Goal: Transaction & Acquisition: Purchase product/service

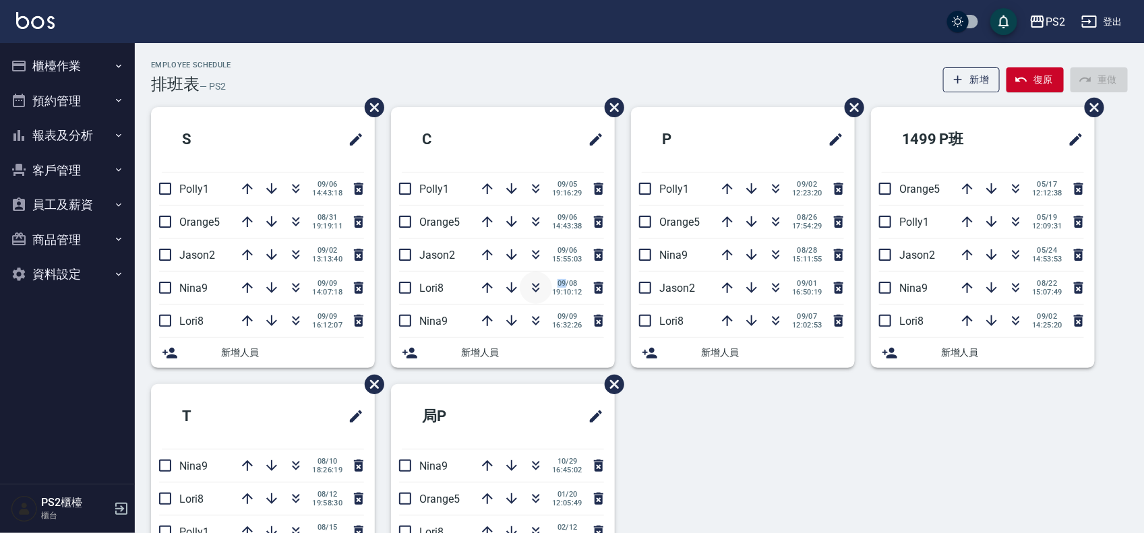
click at [544, 289] on button "button" at bounding box center [536, 288] width 32 height 32
click at [530, 281] on icon "button" at bounding box center [536, 288] width 16 height 16
click at [533, 289] on icon "button" at bounding box center [536, 290] width 7 height 5
click at [537, 293] on icon "button" at bounding box center [536, 288] width 16 height 16
click at [535, 284] on icon "button" at bounding box center [536, 288] width 16 height 16
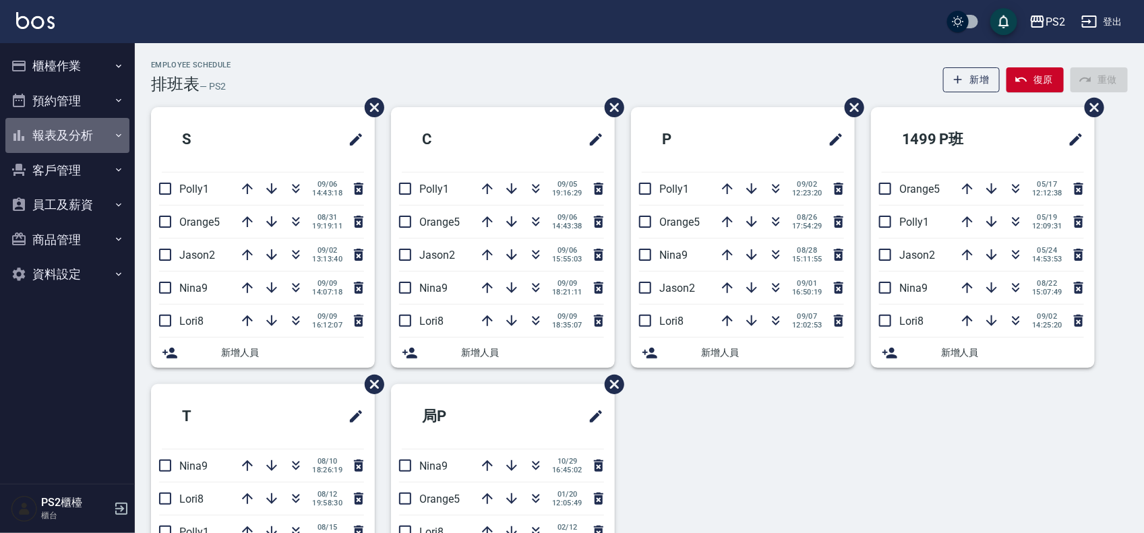
click at [55, 135] on button "報表及分析" at bounding box center [67, 135] width 124 height 35
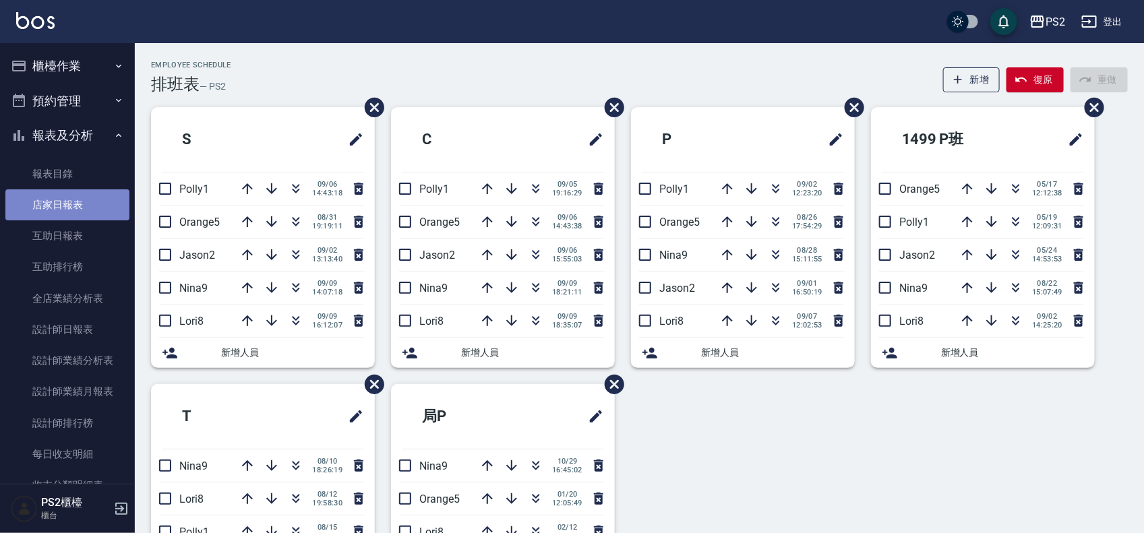
click at [98, 198] on link "店家日報表" at bounding box center [67, 204] width 124 height 31
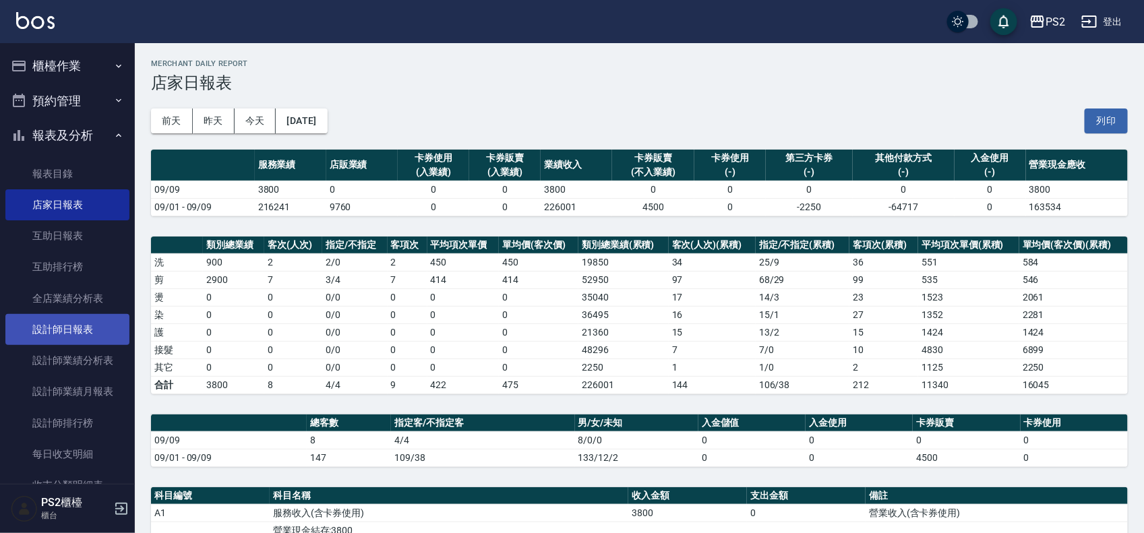
click at [31, 319] on link "設計師日報表" at bounding box center [67, 329] width 124 height 31
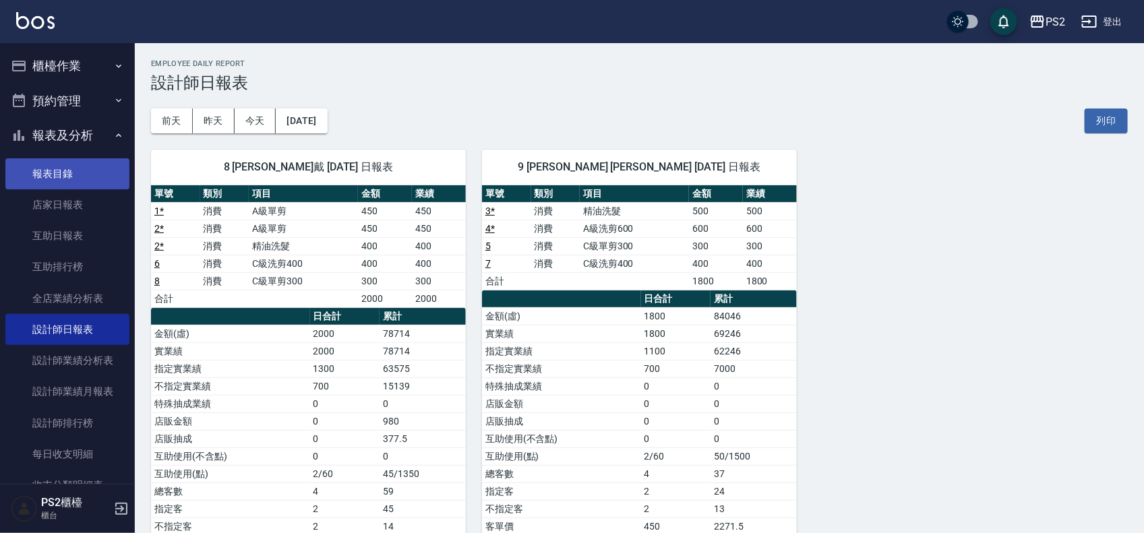
click at [86, 179] on link "報表目錄" at bounding box center [67, 173] width 124 height 31
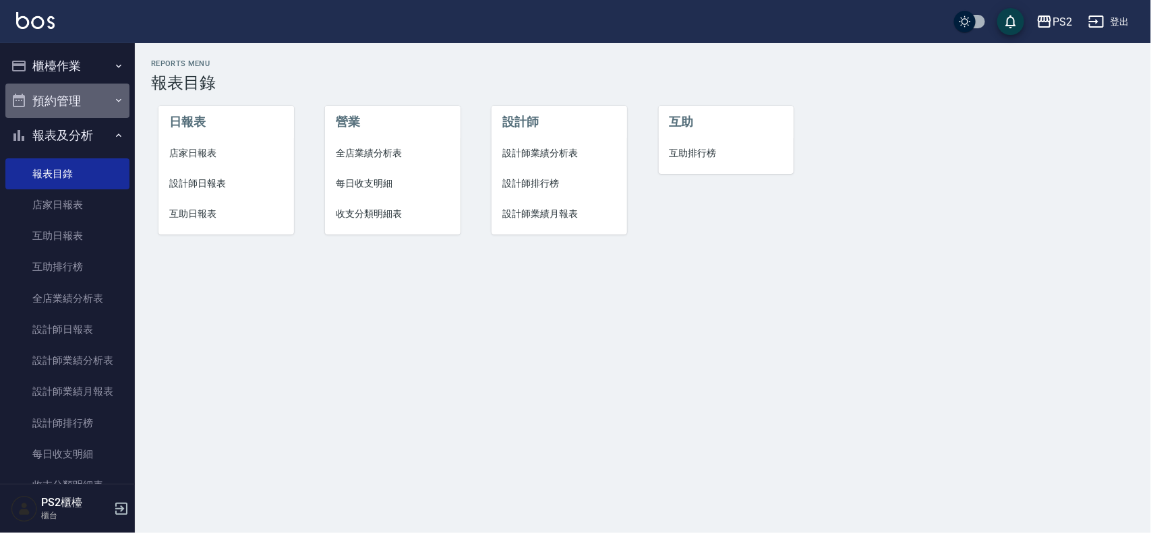
click at [86, 88] on button "預約管理" at bounding box center [67, 101] width 124 height 35
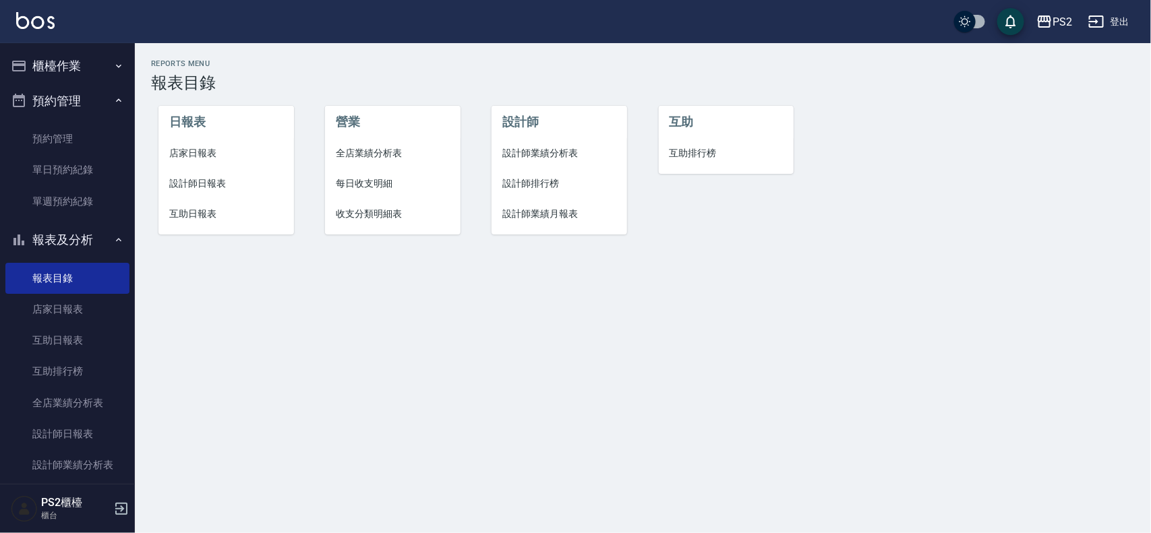
click at [86, 78] on button "櫃檯作業" at bounding box center [67, 66] width 124 height 35
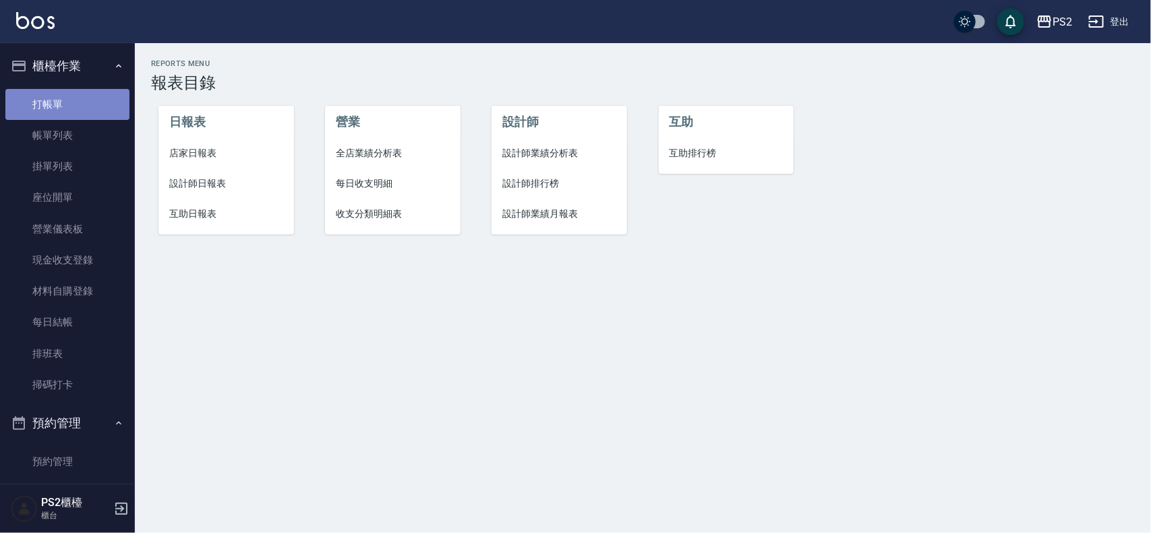
click at [82, 100] on link "打帳單" at bounding box center [67, 104] width 124 height 31
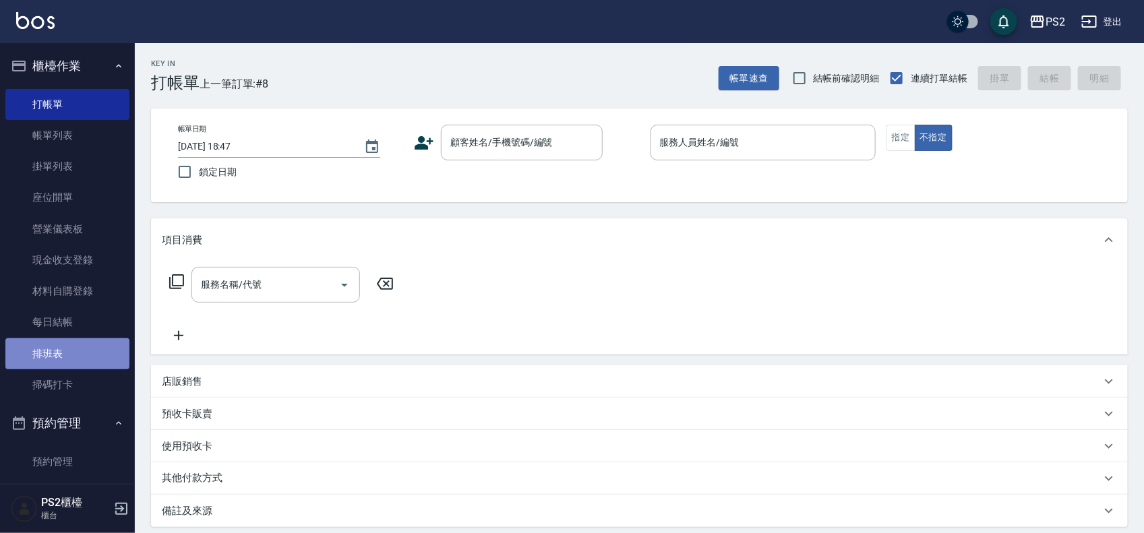
click at [83, 348] on link "排班表" at bounding box center [67, 354] width 124 height 31
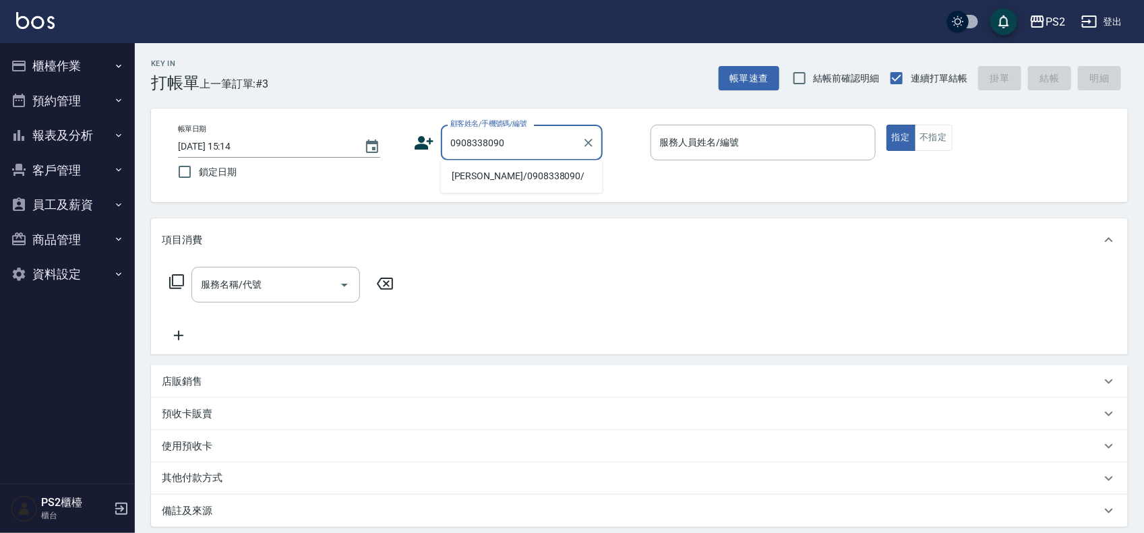
click at [473, 177] on li "[PERSON_NAME]/0908338090/" at bounding box center [522, 177] width 162 height 22
type input "[PERSON_NAME]/0908338090/"
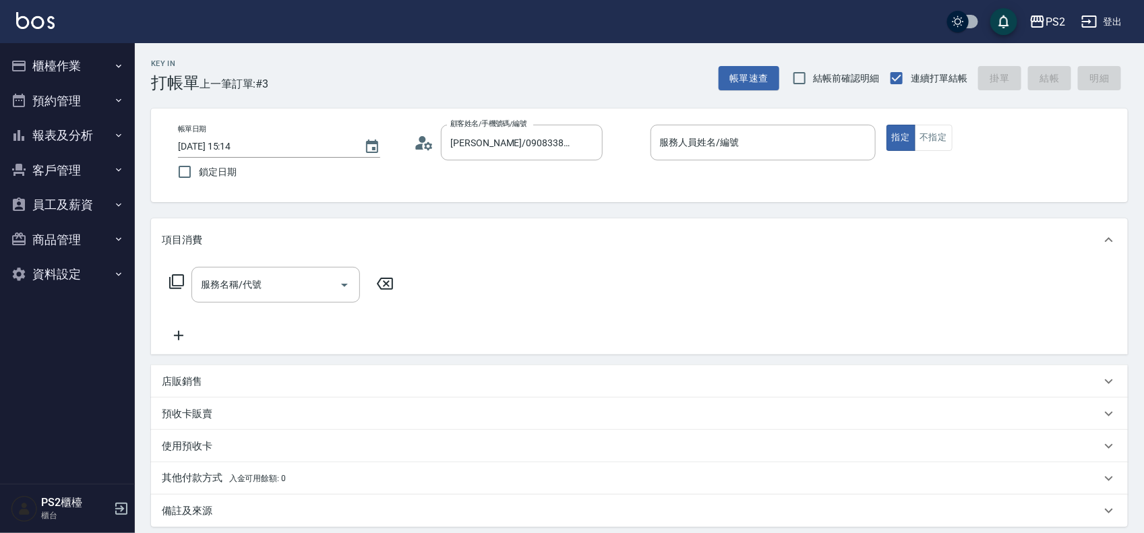
click at [425, 144] on icon at bounding box center [429, 146] width 8 height 8
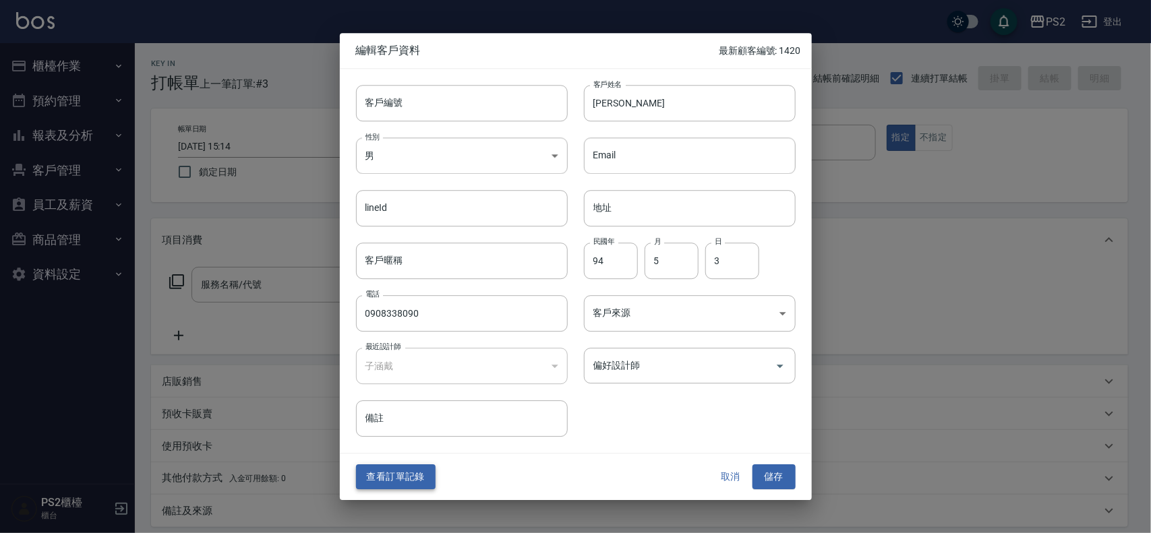
click at [415, 481] on button "查看訂單記錄" at bounding box center [396, 477] width 80 height 25
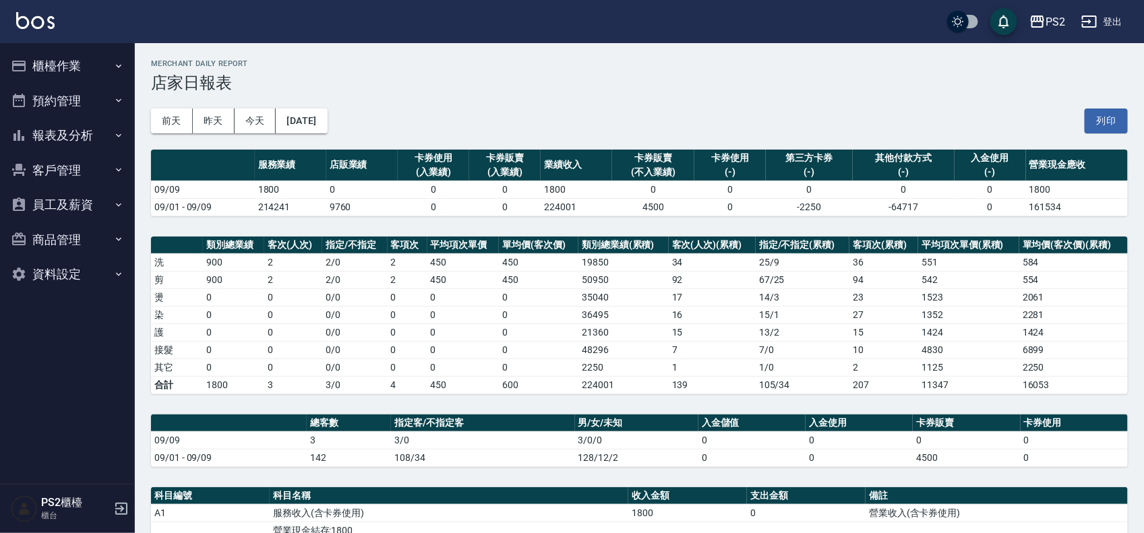
click at [86, 64] on button "櫃檯作業" at bounding box center [67, 66] width 124 height 35
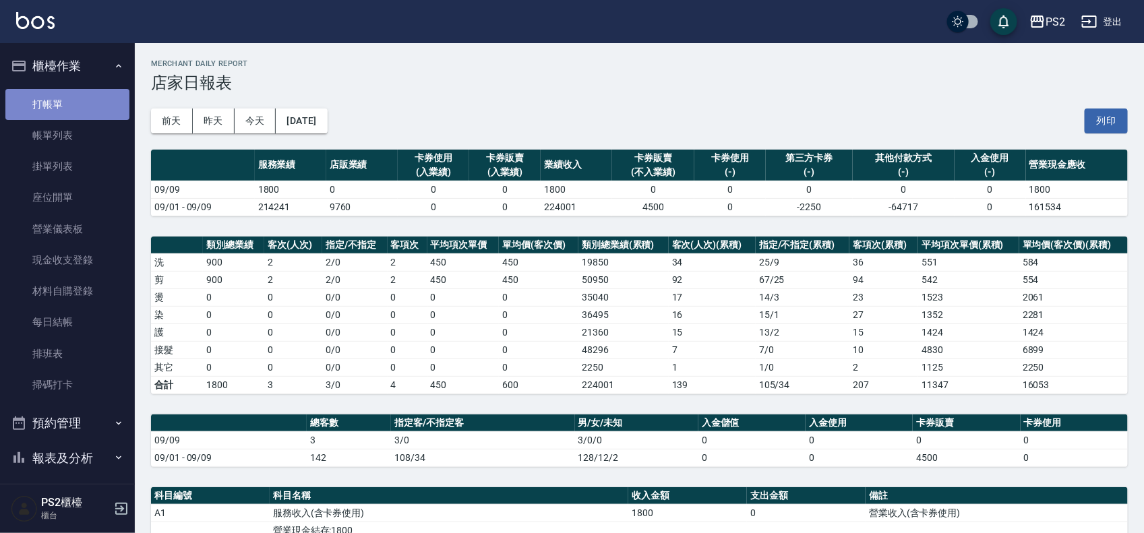
click at [82, 98] on link "打帳單" at bounding box center [67, 104] width 124 height 31
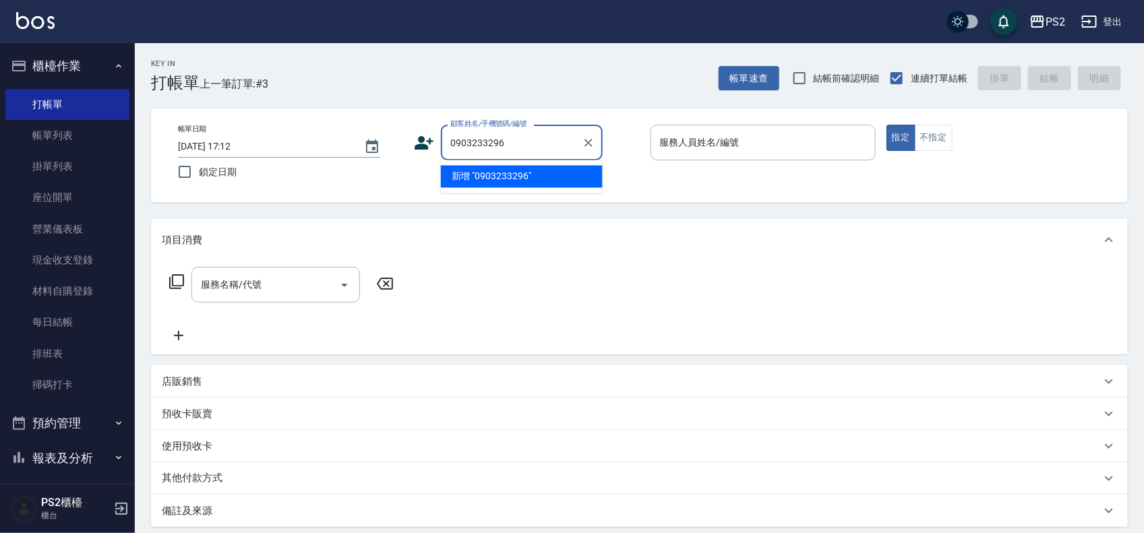
type input "0903233296"
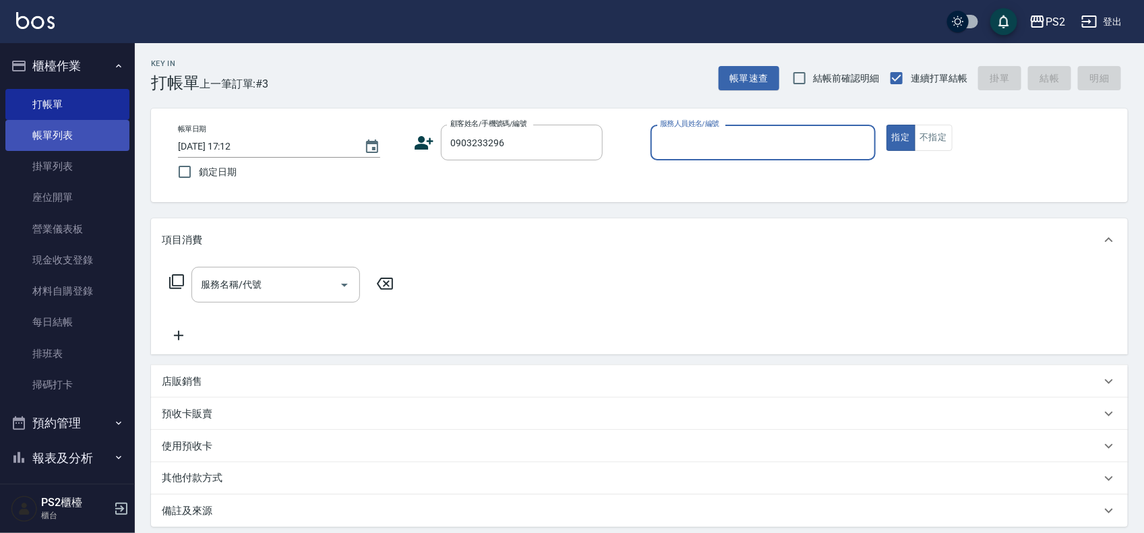
click at [78, 119] on ul "打帳單 帳單列表 掛單列表 座位開單 營業儀表板 現金收支登錄 材料自購登錄 每日結帳 排班表 掃碼打卡" at bounding box center [67, 245] width 124 height 323
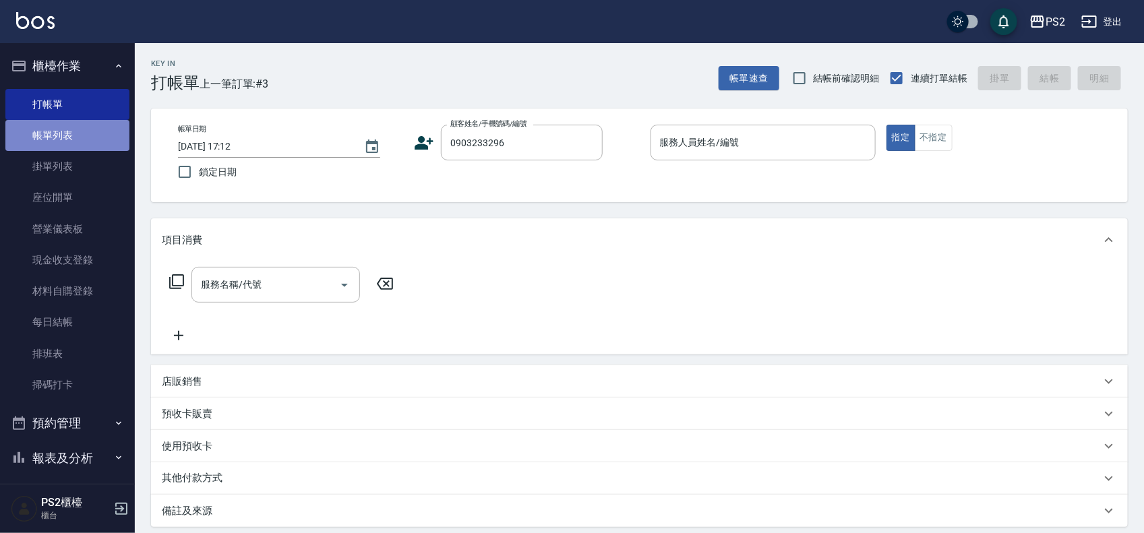
click at [75, 123] on link "帳單列表" at bounding box center [67, 135] width 124 height 31
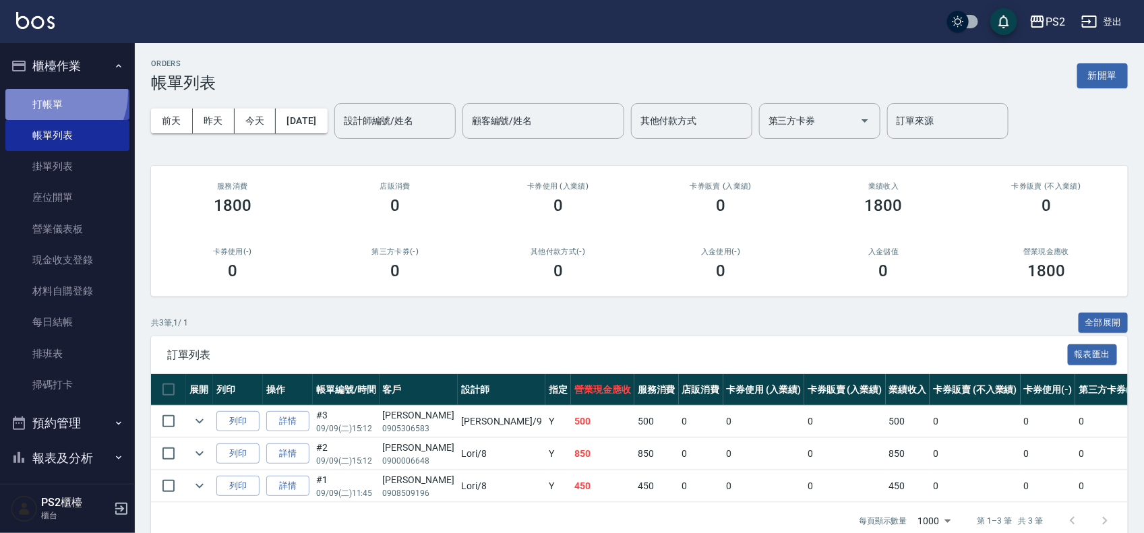
click at [49, 92] on link "打帳單" at bounding box center [67, 104] width 124 height 31
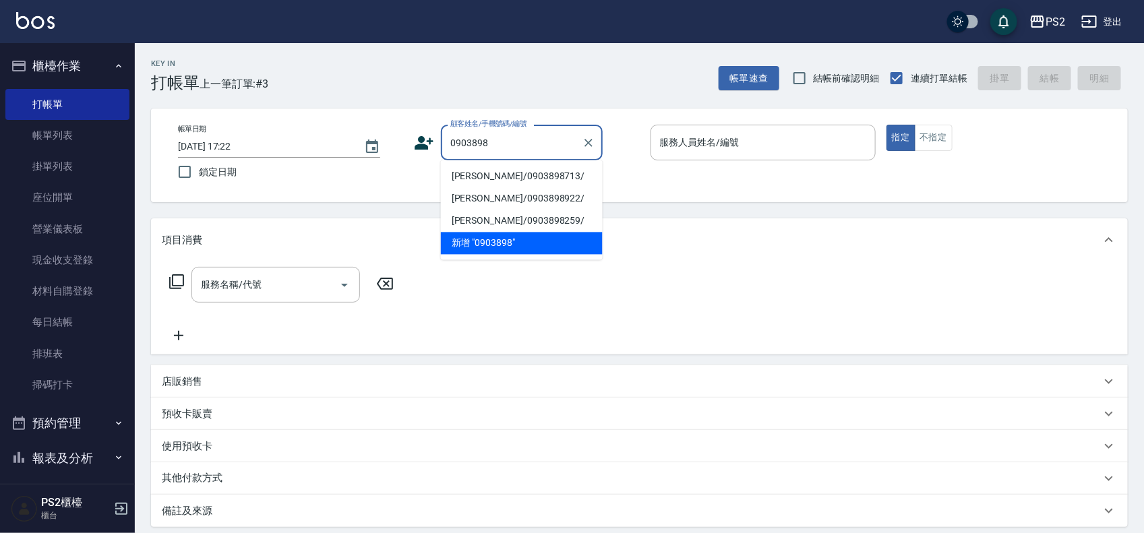
type input "[PERSON_NAME]/0903898713/"
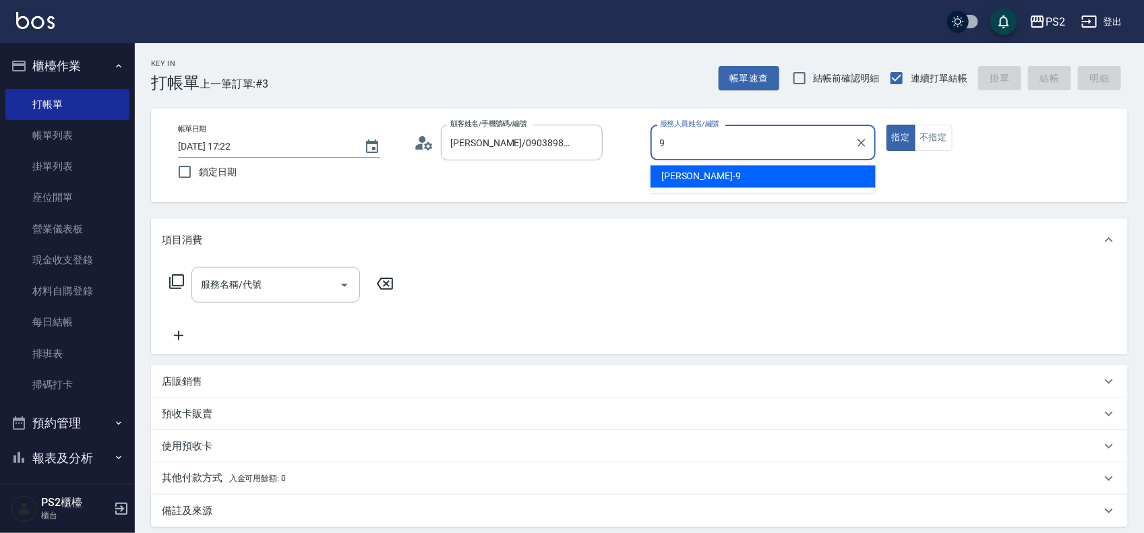
type input "[PERSON_NAME]-9"
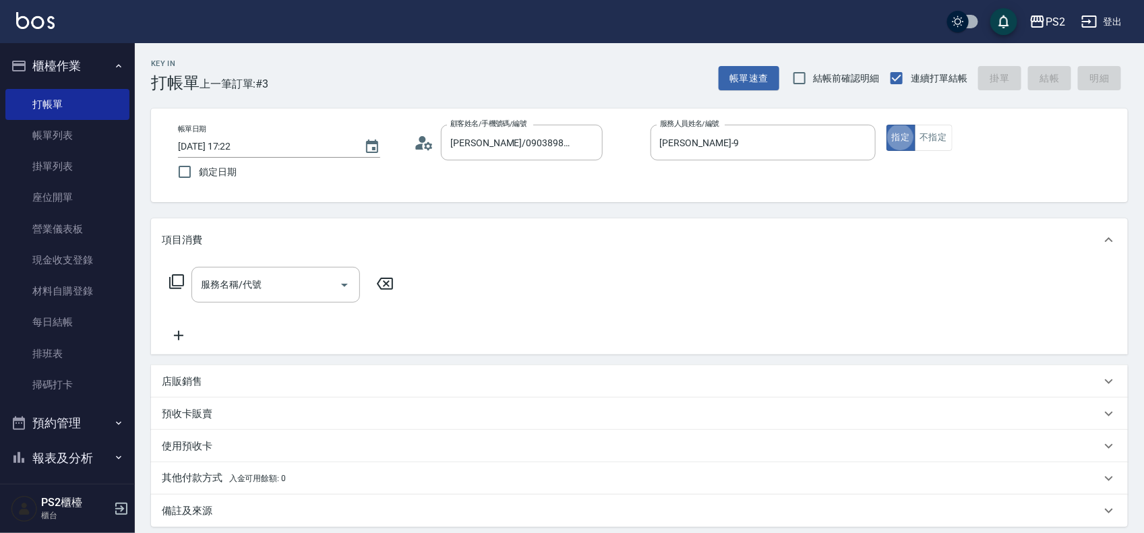
type button "true"
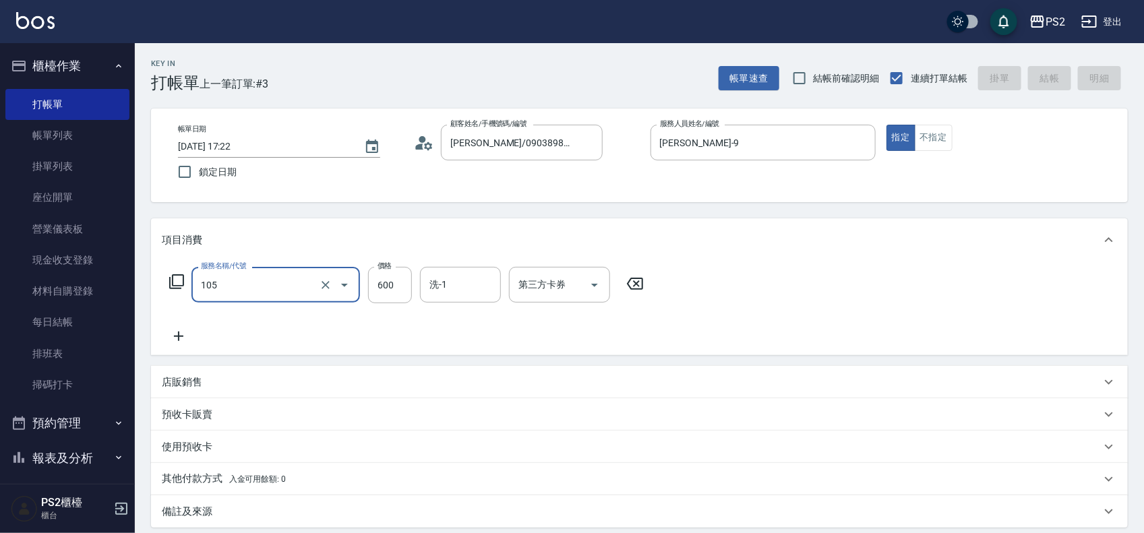
type input "105"
type input "[DATE] 17:50"
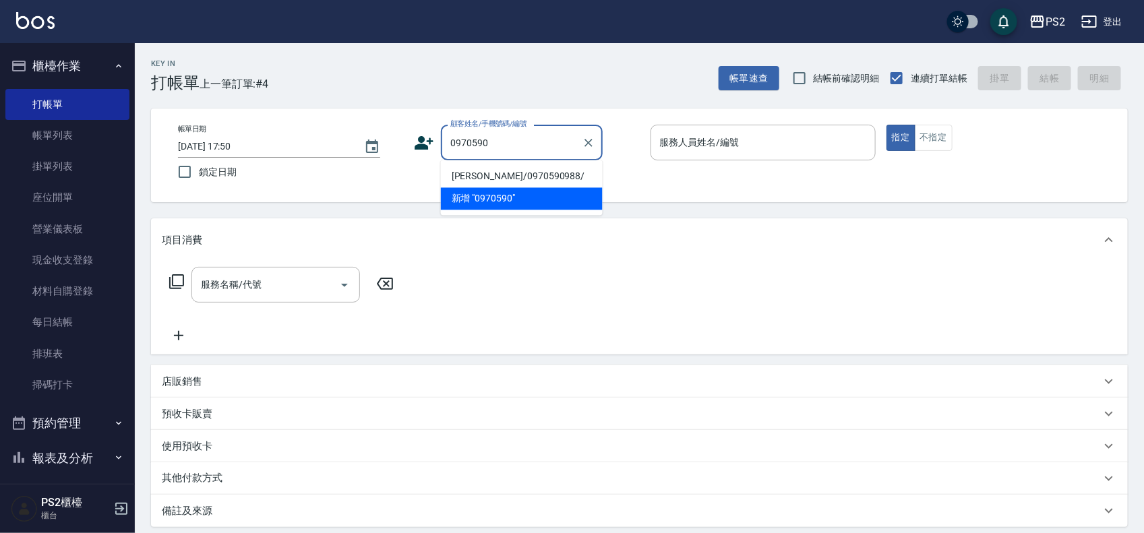
type input "[PERSON_NAME]/0970590988/"
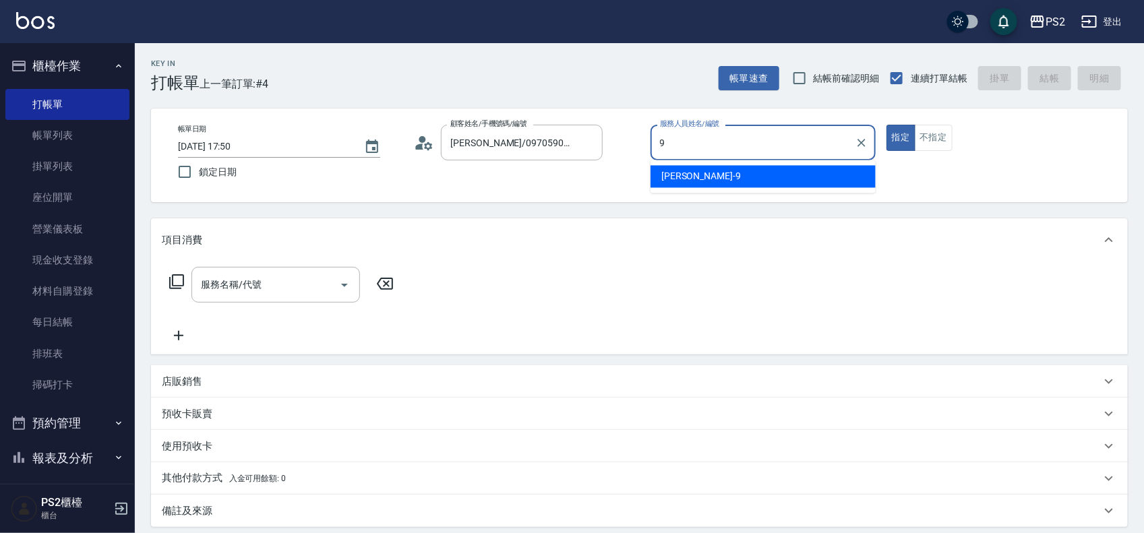
type input "[PERSON_NAME]-9"
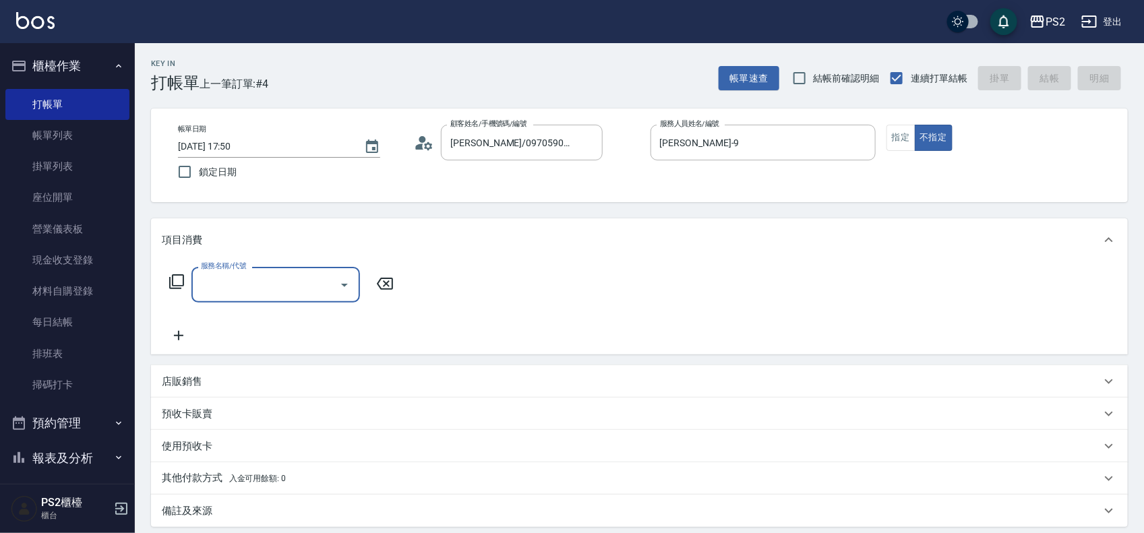
click at [179, 278] on icon at bounding box center [177, 282] width 16 height 16
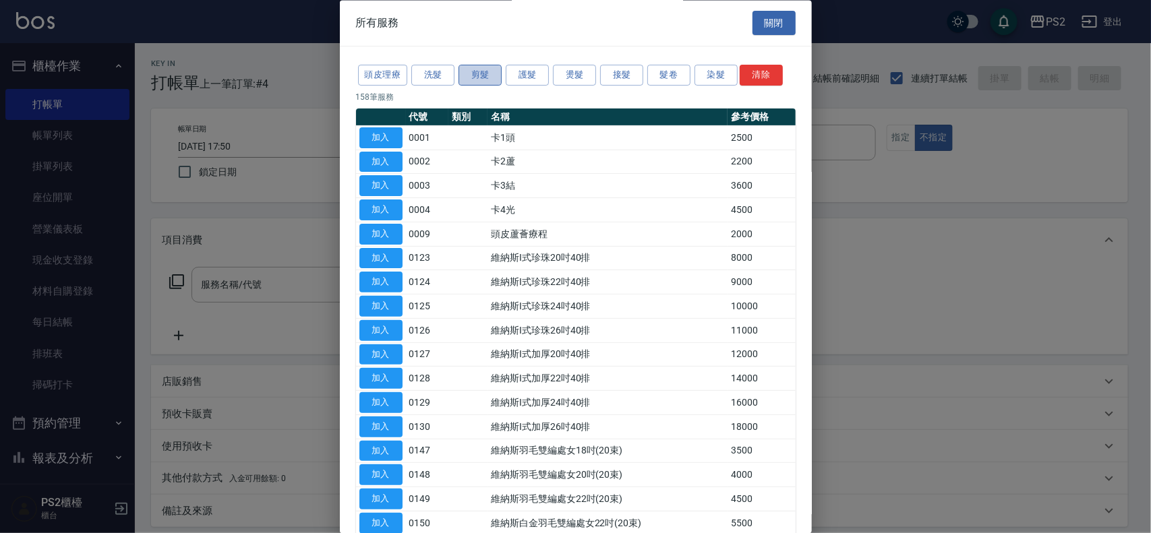
click at [484, 78] on button "剪髮" at bounding box center [480, 75] width 43 height 21
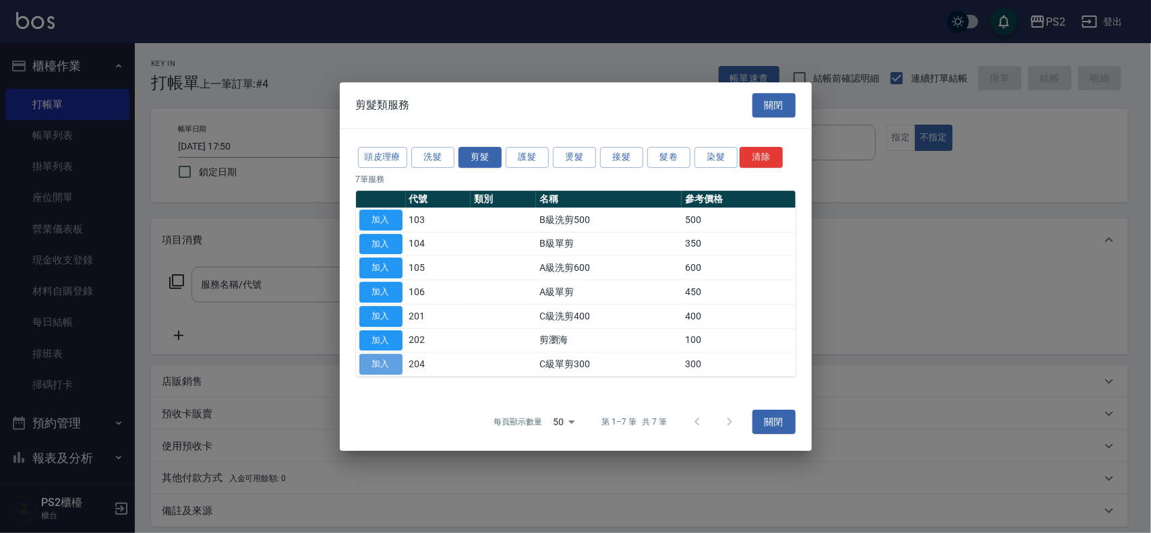
click at [375, 365] on button "加入" at bounding box center [380, 364] width 43 height 21
type input "C級單剪300(204)"
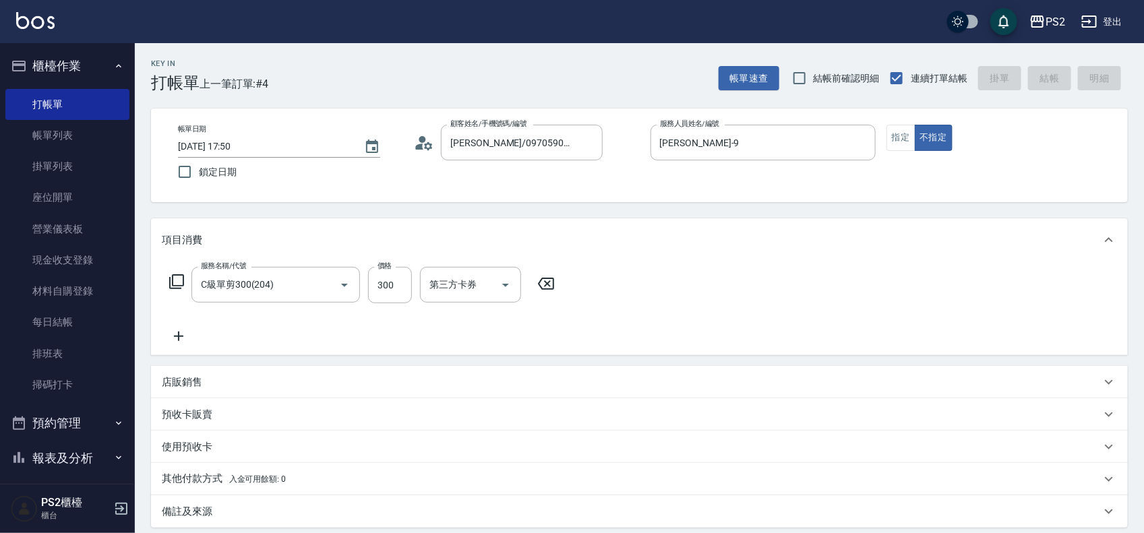
type input "[DATE] 17:51"
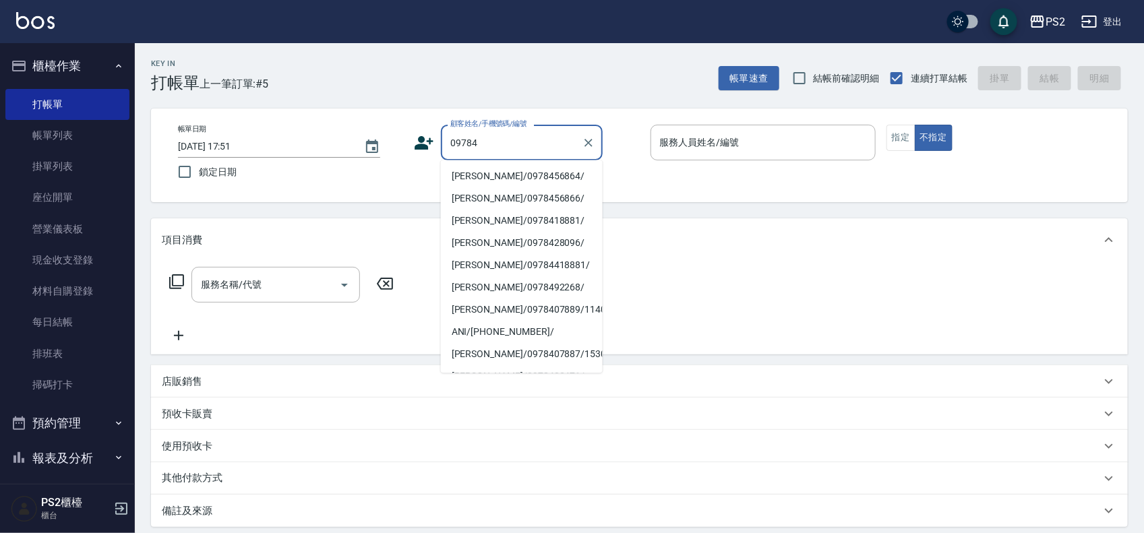
type input "[PERSON_NAME]/0978456864/"
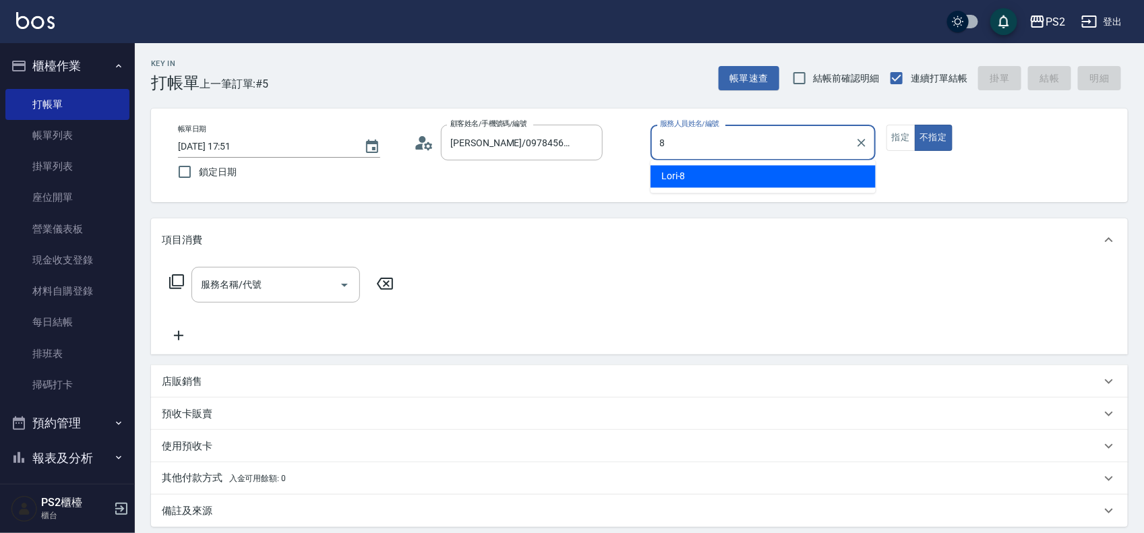
type input "Lori-8"
type button "false"
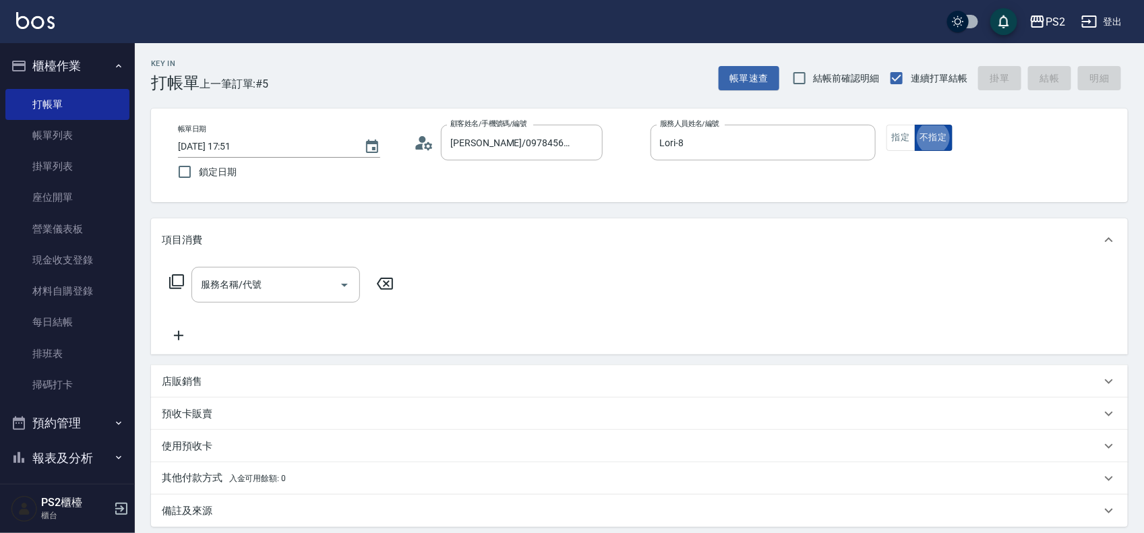
click at [937, 139] on button "不指定" at bounding box center [934, 138] width 38 height 26
click at [177, 285] on icon at bounding box center [177, 282] width 16 height 16
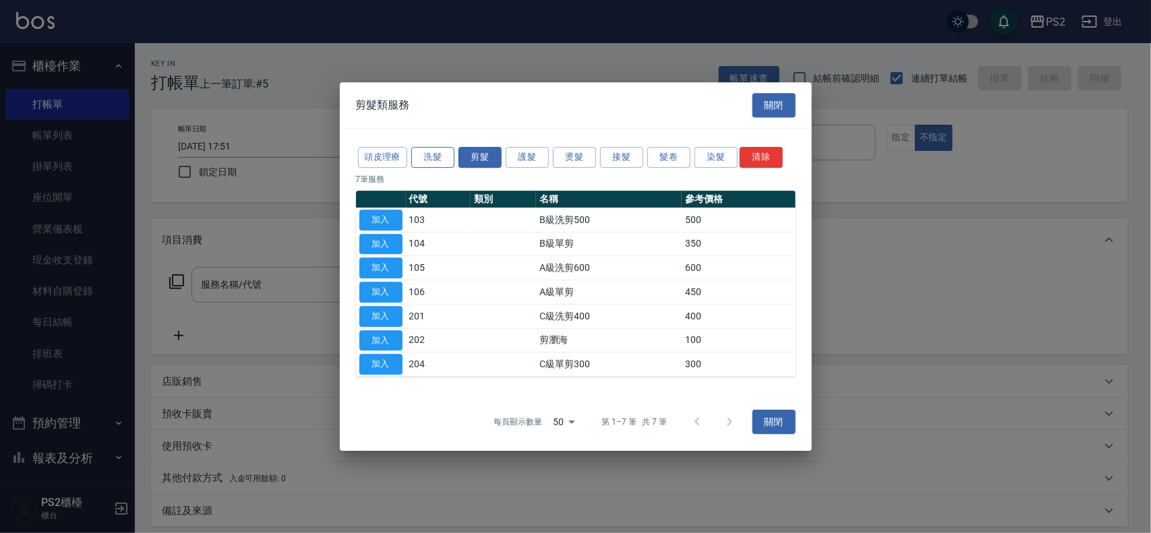
click at [432, 164] on button "洗髮" at bounding box center [432, 157] width 43 height 21
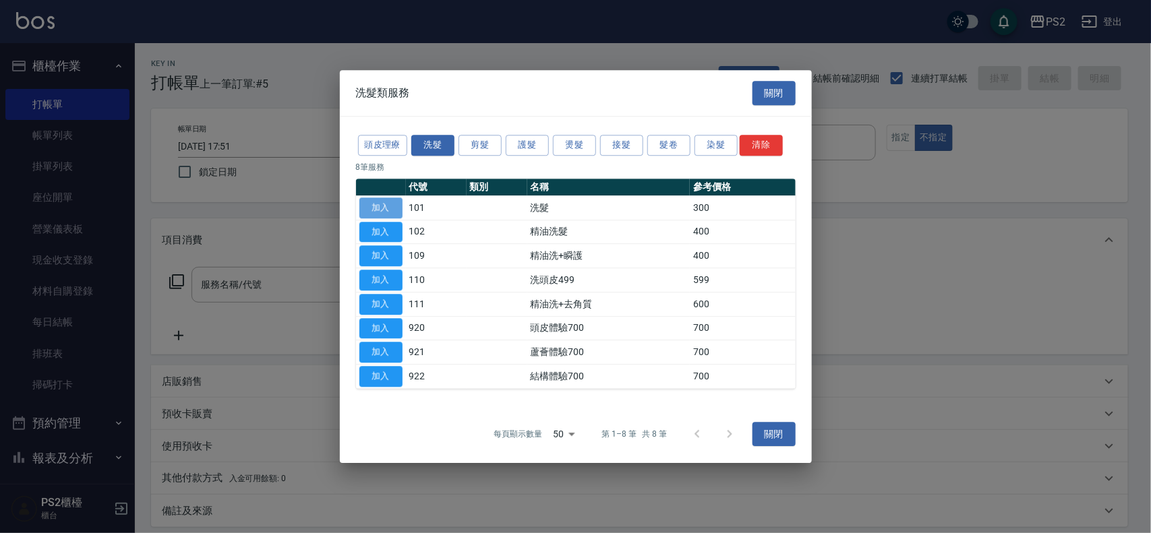
click at [380, 210] on button "加入" at bounding box center [380, 208] width 43 height 21
type input "洗髮(101)"
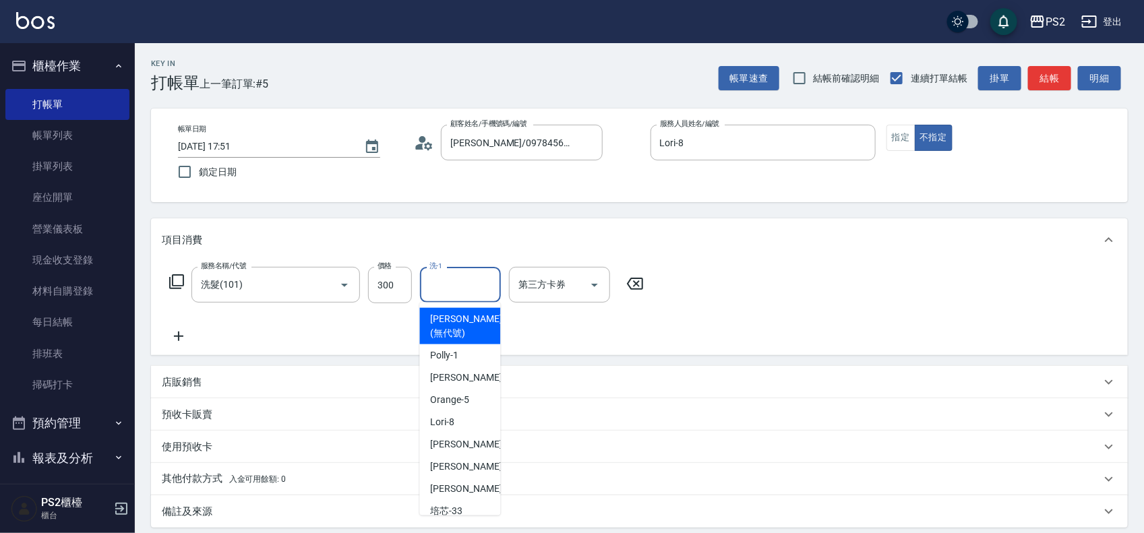
click at [447, 282] on input "洗-1" at bounding box center [460, 285] width 69 height 24
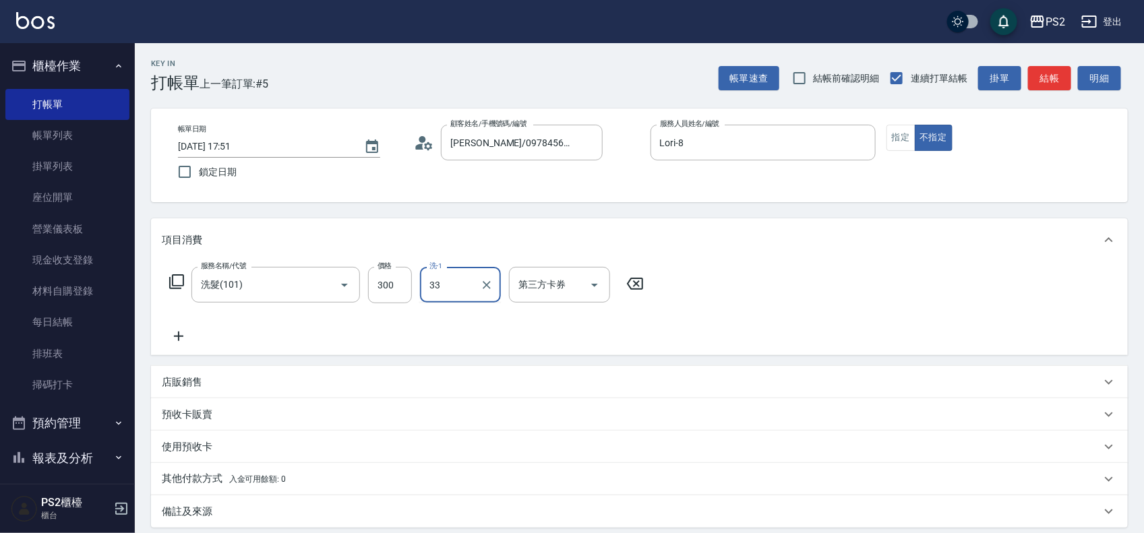
type input "培芯-33"
click at [196, 386] on p "店販銷售" at bounding box center [182, 383] width 40 height 14
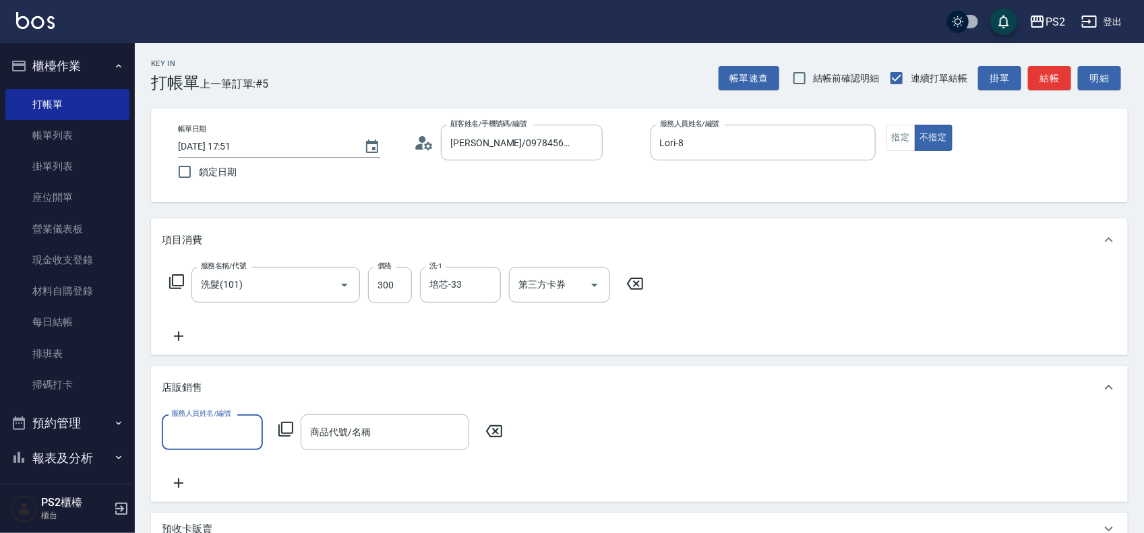
click at [280, 430] on icon at bounding box center [286, 429] width 16 height 16
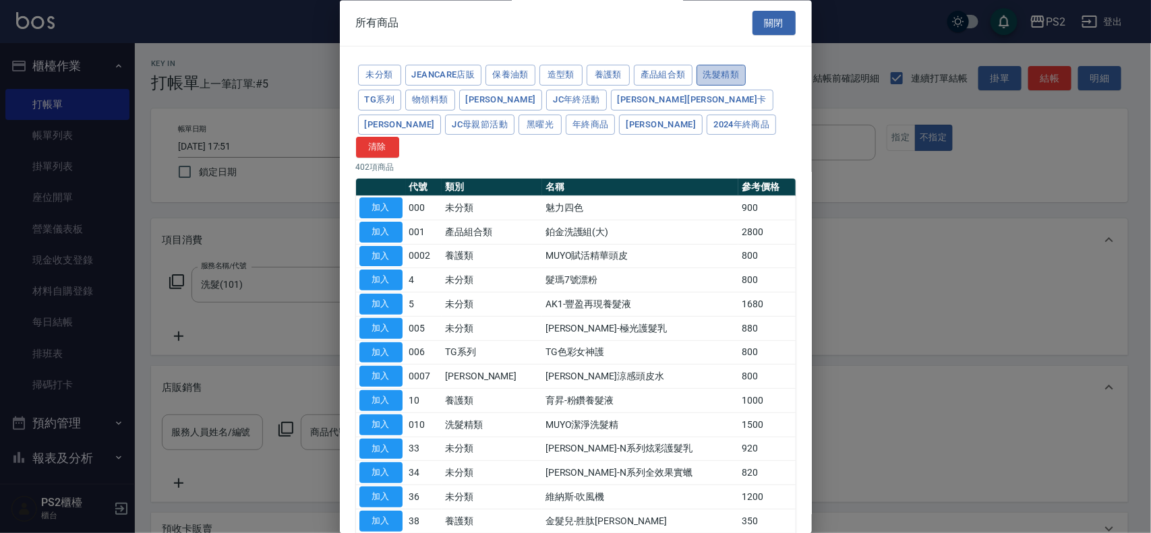
click at [707, 78] on button "洗髮精類" at bounding box center [722, 75] width 50 height 21
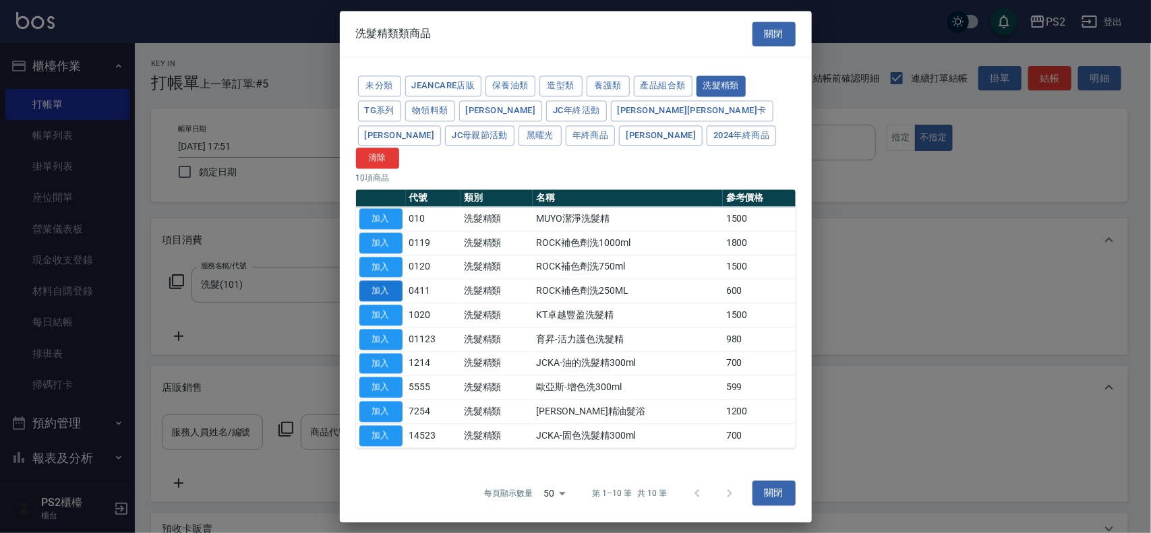
click at [392, 282] on button "加入" at bounding box center [380, 291] width 43 height 21
type input "ROCK補色劑洗250ML"
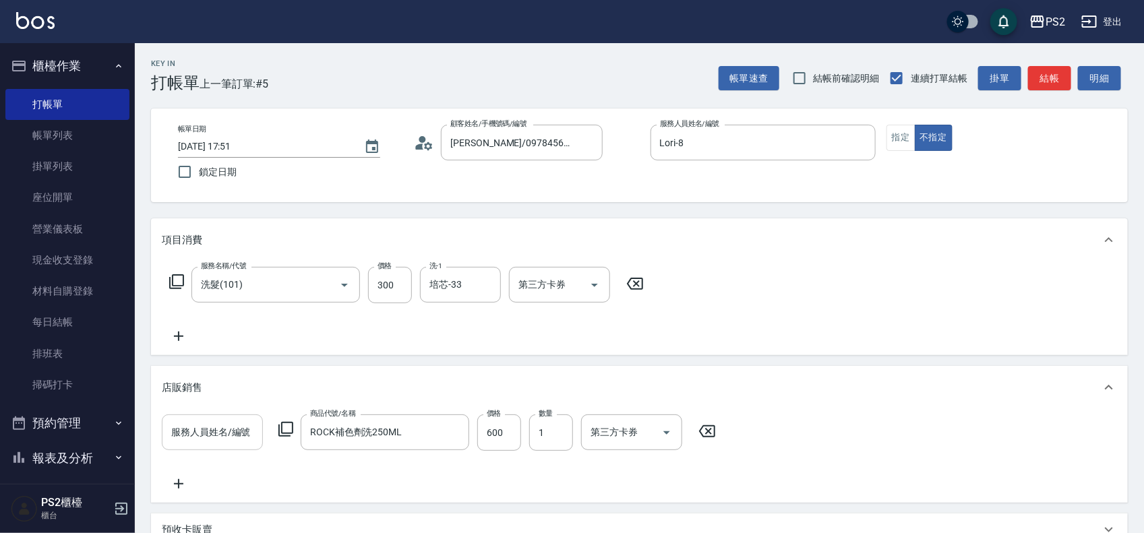
click at [214, 426] on div "服務人員姓名/編號 服務人員姓名/編號" at bounding box center [212, 433] width 101 height 36
type input "Lori-8"
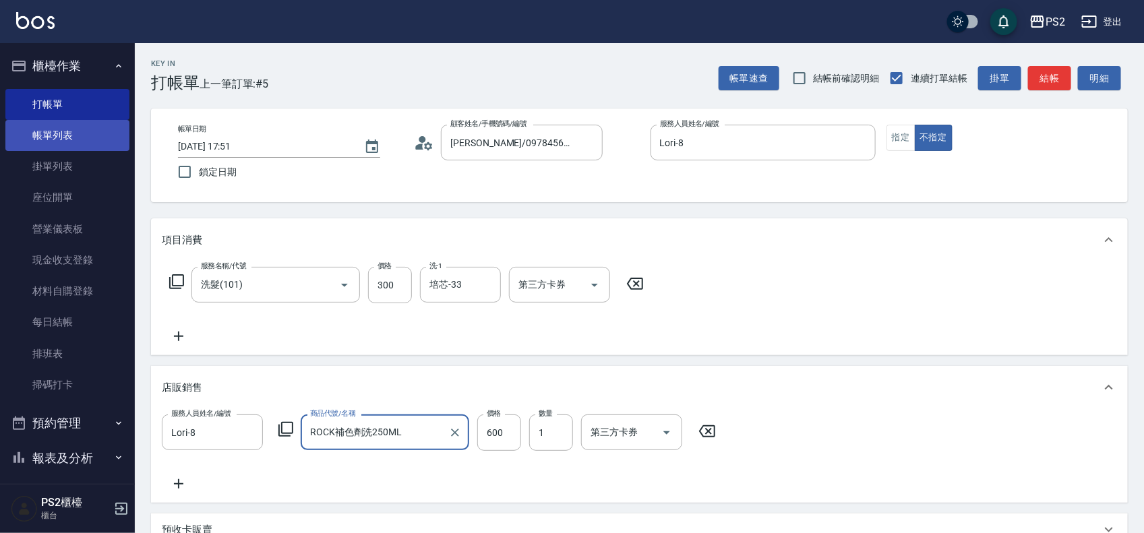
click at [55, 128] on link "帳單列表" at bounding box center [67, 135] width 124 height 31
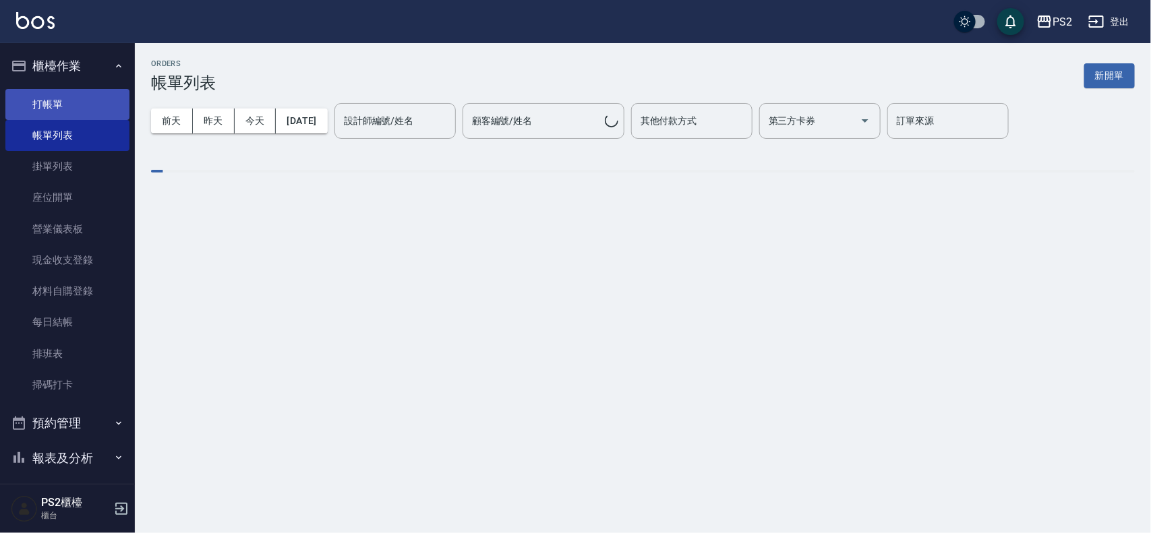
click at [53, 110] on link "打帳單" at bounding box center [67, 104] width 124 height 31
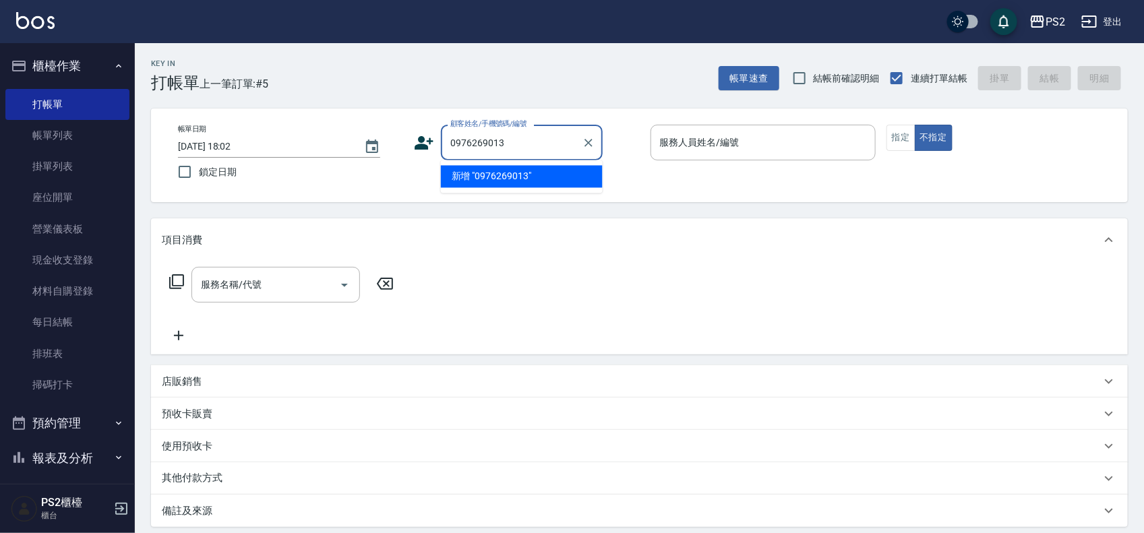
type input "0976269013"
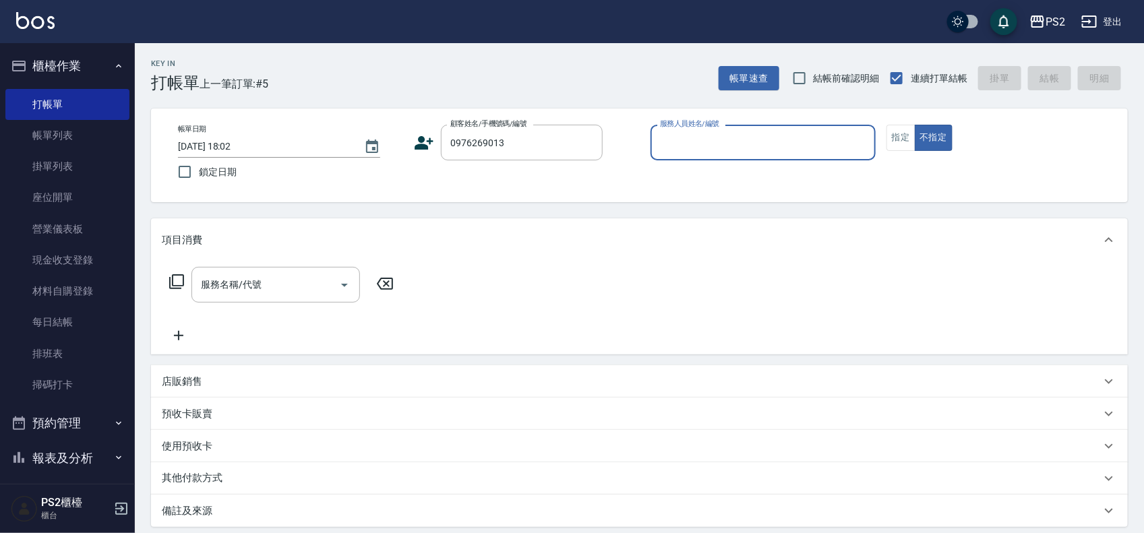
click at [422, 140] on icon at bounding box center [424, 142] width 19 height 13
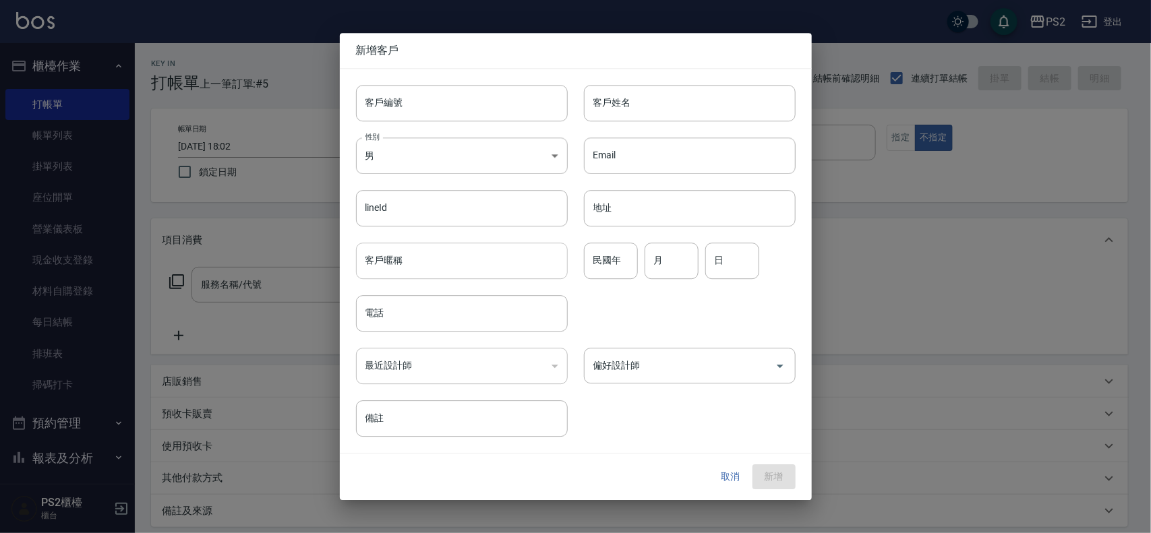
type input "0976269013"
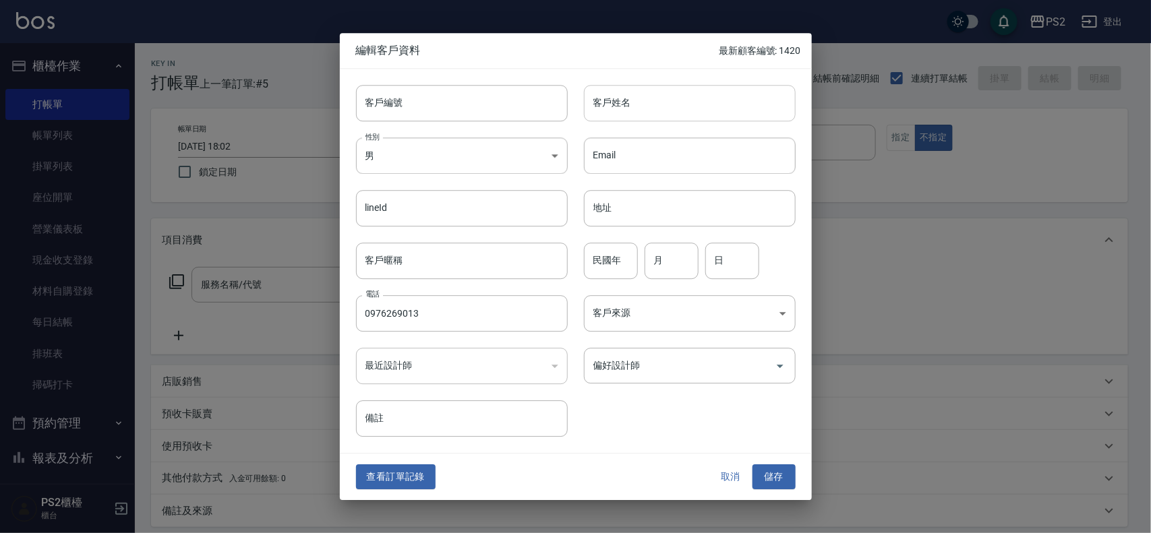
click at [649, 111] on input "客戶姓名" at bounding box center [690, 103] width 212 height 36
type input "ㄐ"
type input "ˊ"
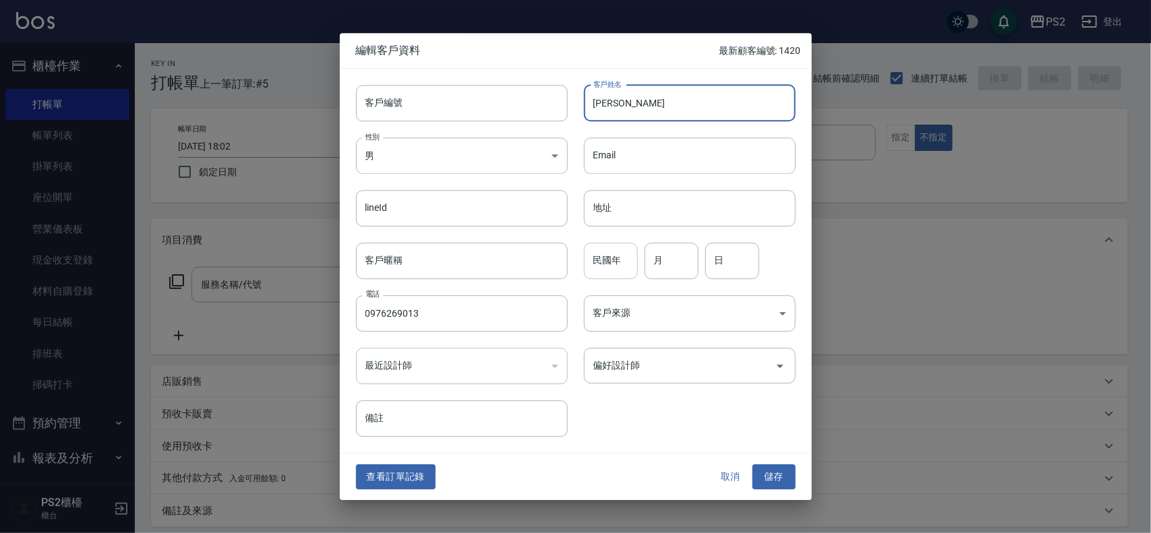
type input "[PERSON_NAME]"
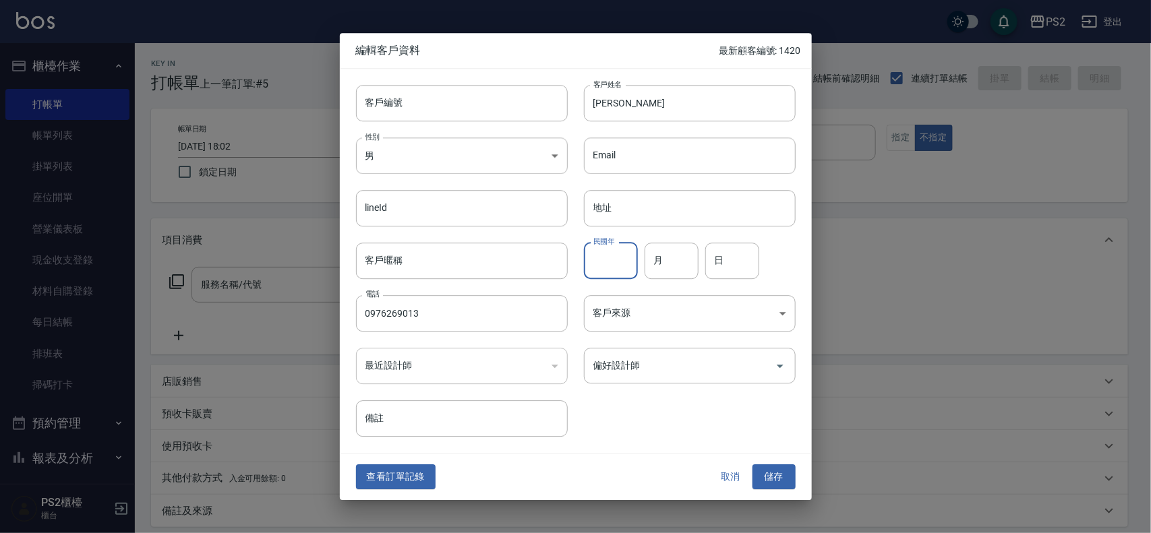
click at [616, 247] on input "民國年" at bounding box center [611, 261] width 54 height 36
type input "83"
type input "11"
type input "21"
click at [771, 486] on button "儲存" at bounding box center [774, 477] width 43 height 25
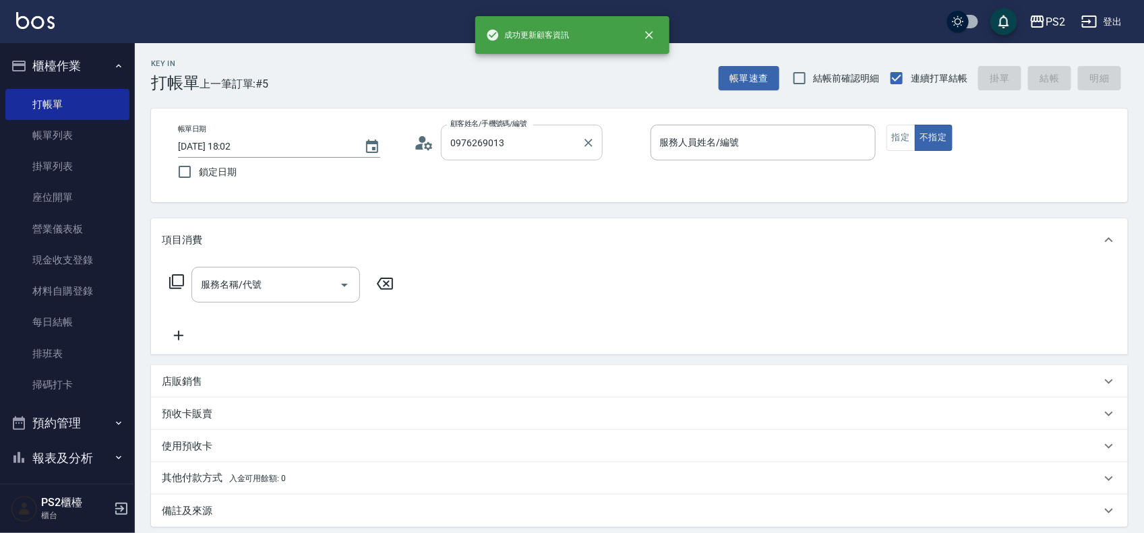
click at [552, 158] on div "0976269013 顧客姓名/手機號碼/編號" at bounding box center [522, 143] width 162 height 36
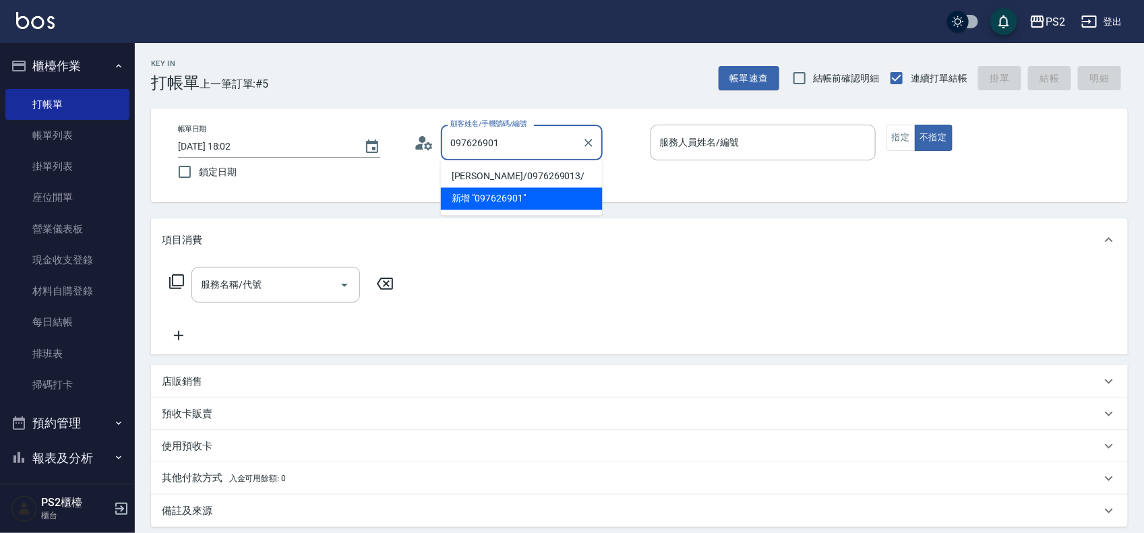
type input "[PERSON_NAME]/0976269013/"
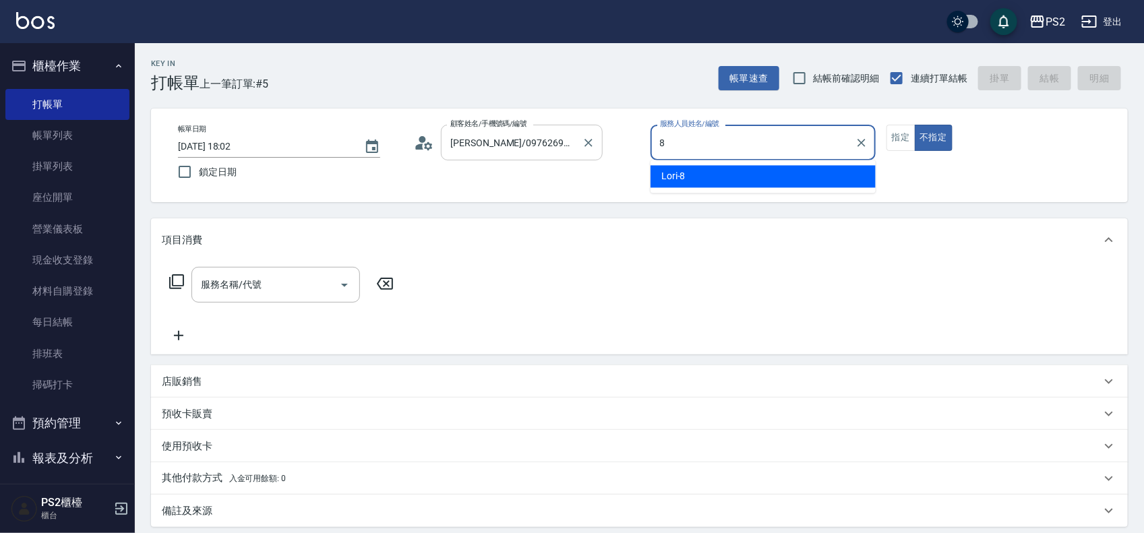
type input "Lori-8"
type button "false"
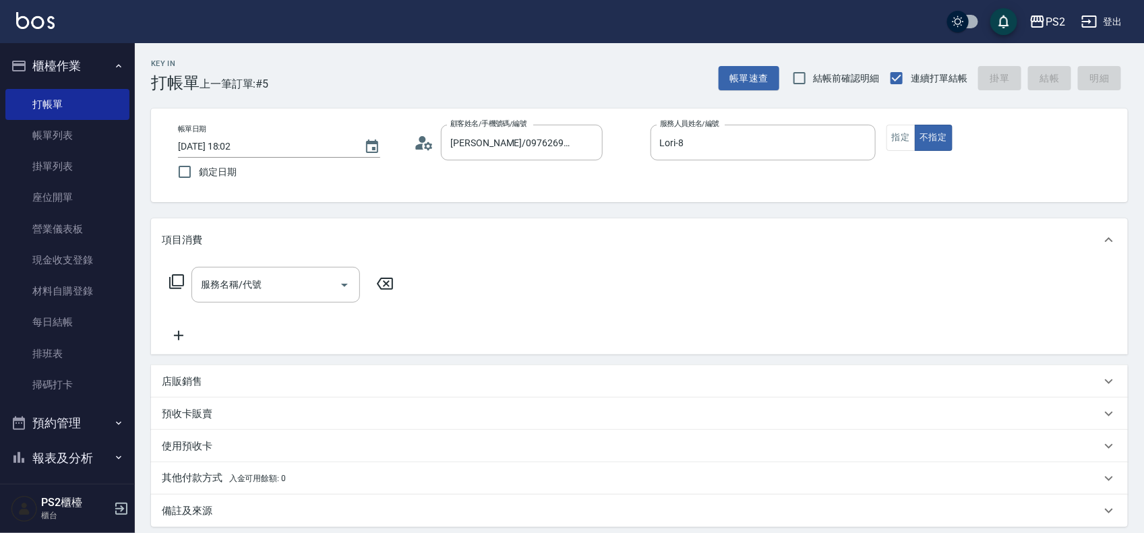
click at [184, 274] on icon at bounding box center [177, 282] width 16 height 16
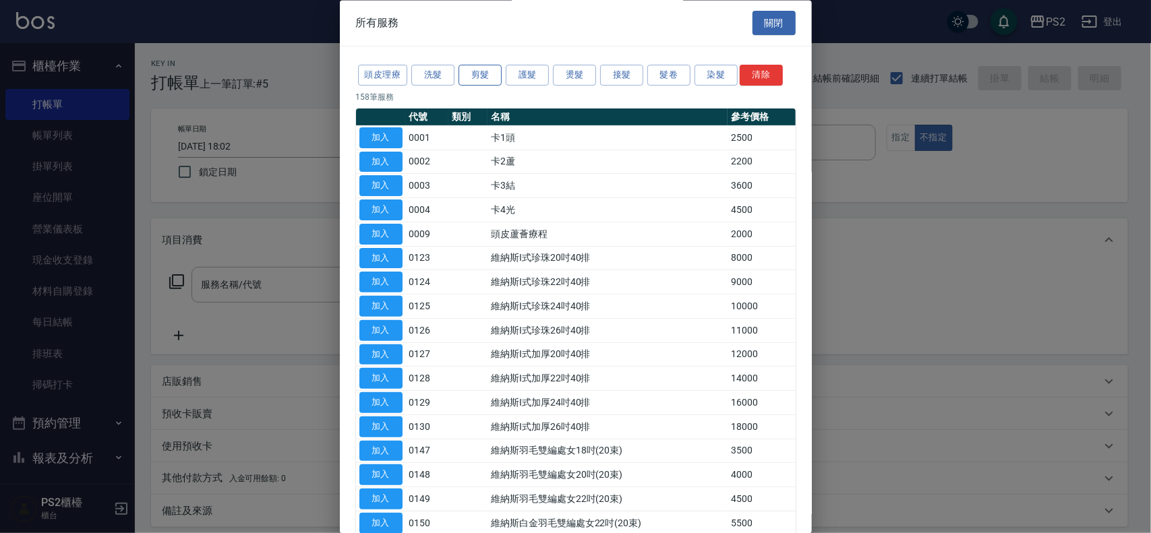
click at [486, 72] on button "剪髮" at bounding box center [480, 75] width 43 height 21
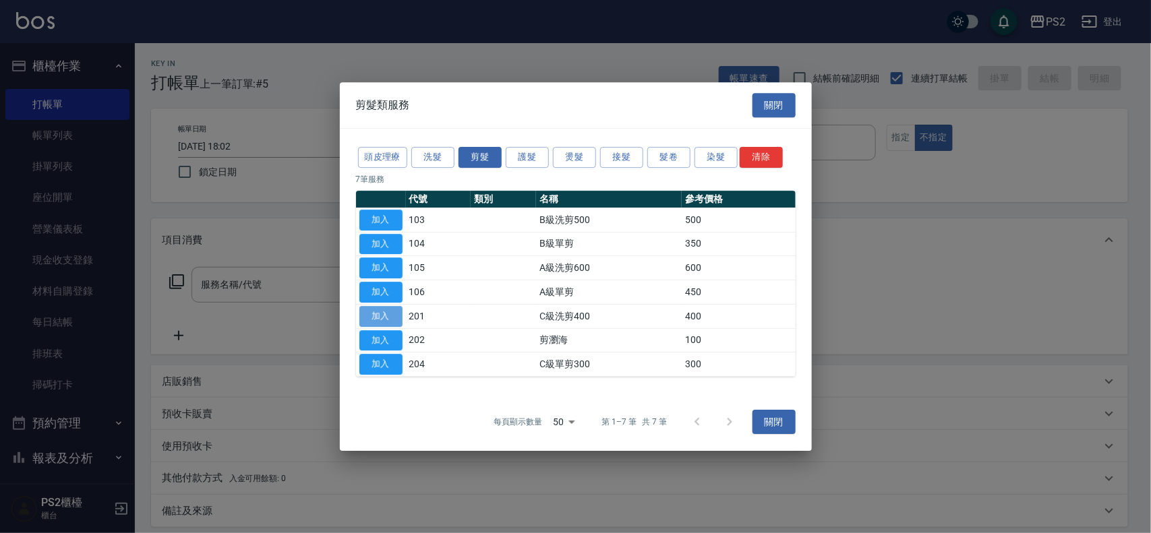
click at [390, 319] on button "加入" at bounding box center [380, 316] width 43 height 21
type input "C級洗剪400(201)"
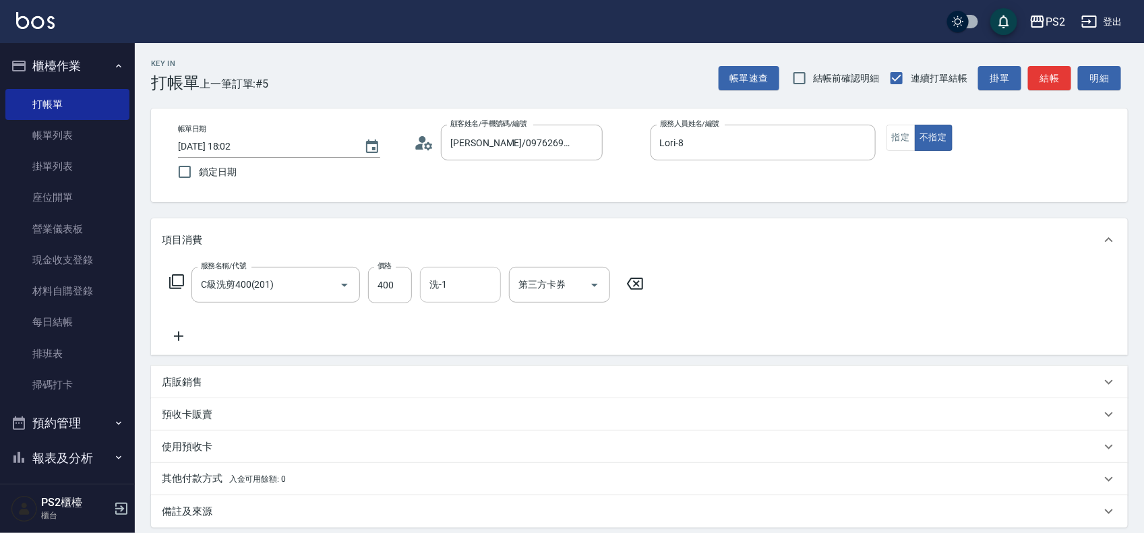
click at [452, 277] on input "洗-1" at bounding box center [460, 285] width 69 height 24
type input "培芯-33"
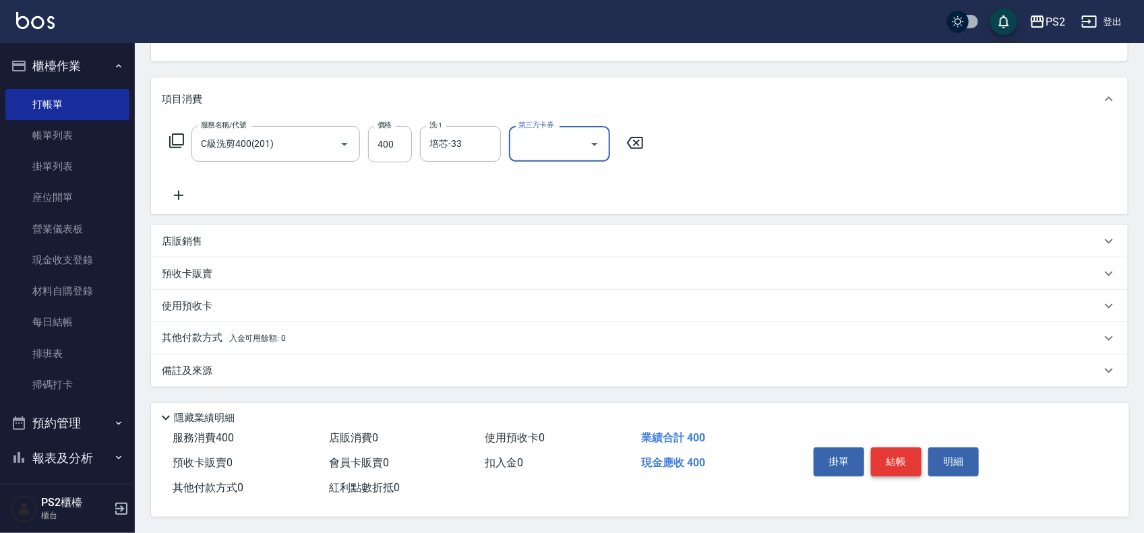
click at [895, 454] on button "結帳" at bounding box center [896, 462] width 51 height 28
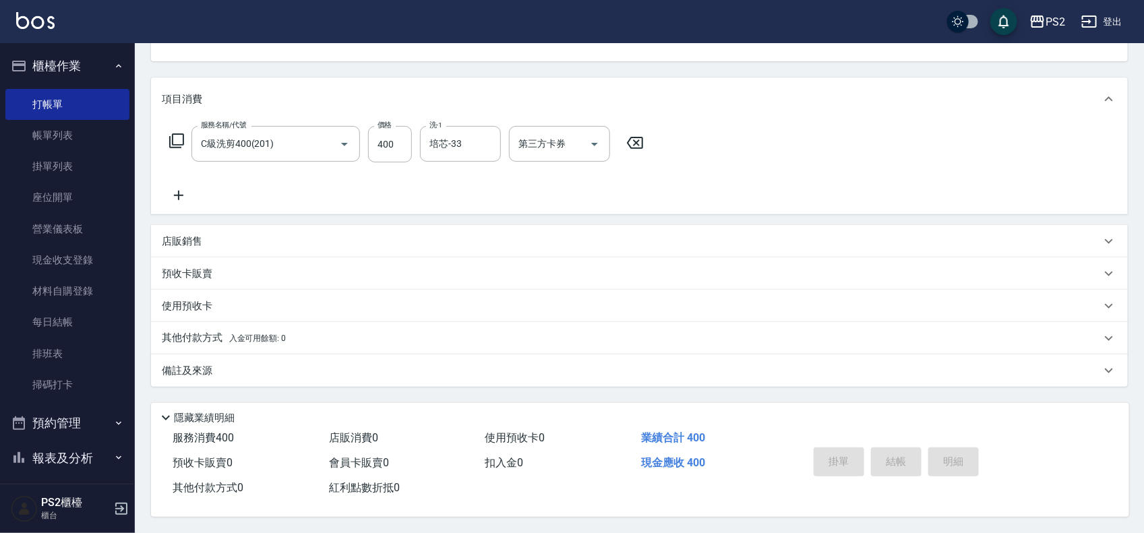
type input "[DATE] 18:03"
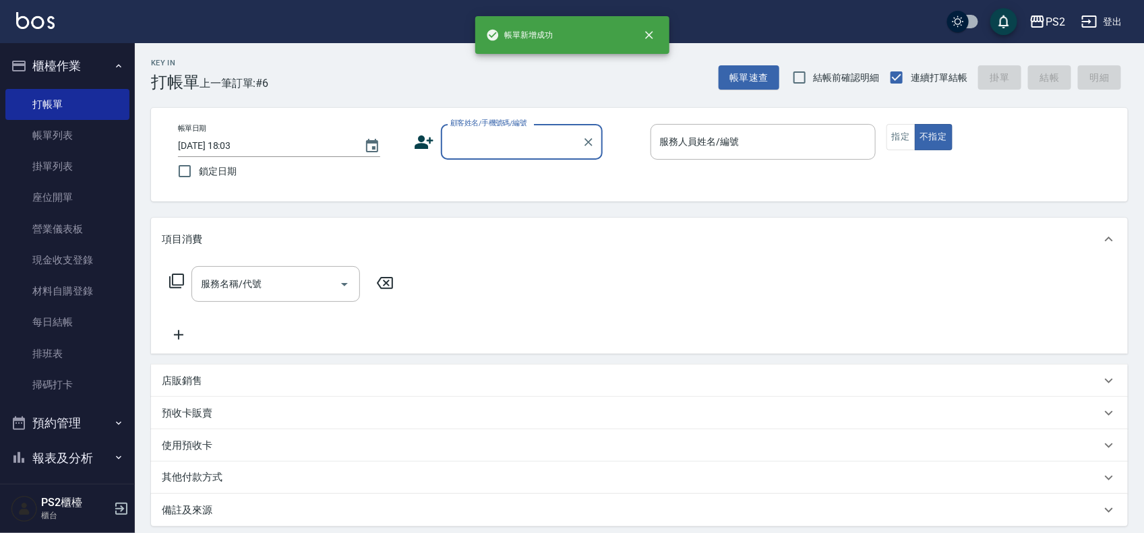
scroll to position [0, 0]
click at [523, 144] on input "顧客姓名/手機號碼/編號" at bounding box center [511, 143] width 129 height 24
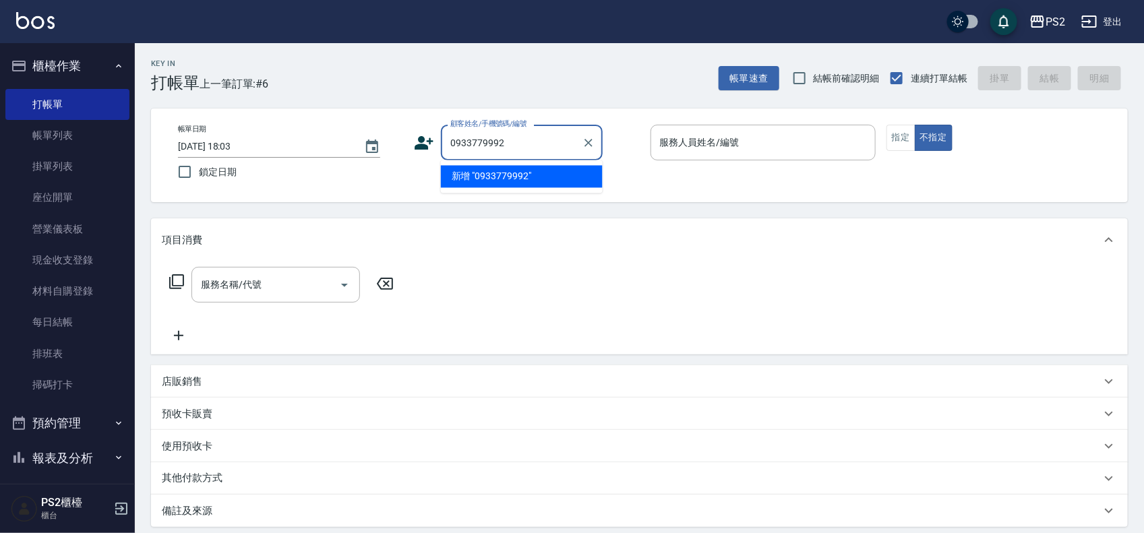
type input "0933779992"
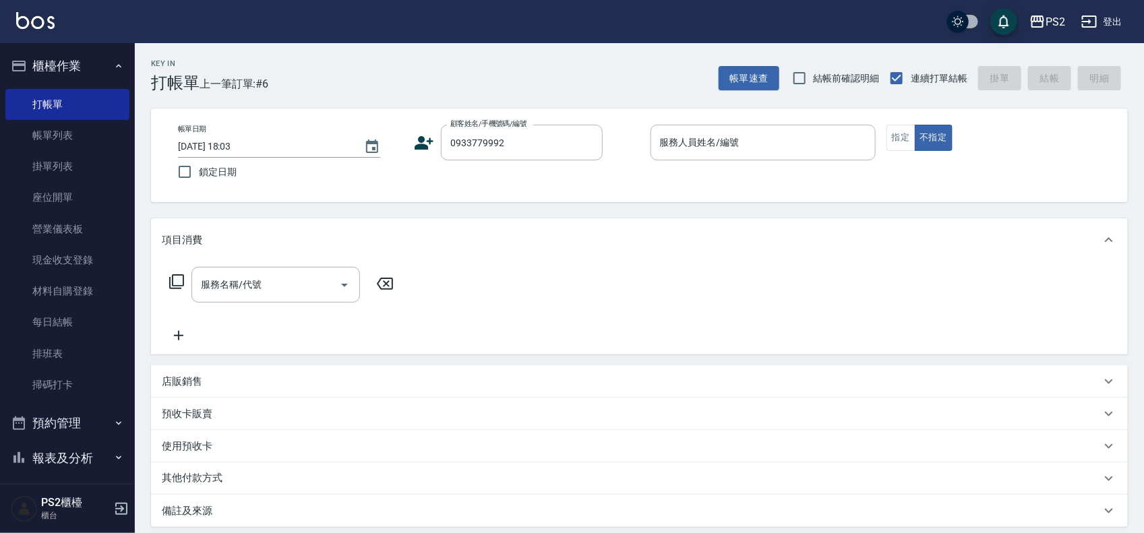
click at [417, 139] on icon at bounding box center [424, 143] width 20 height 20
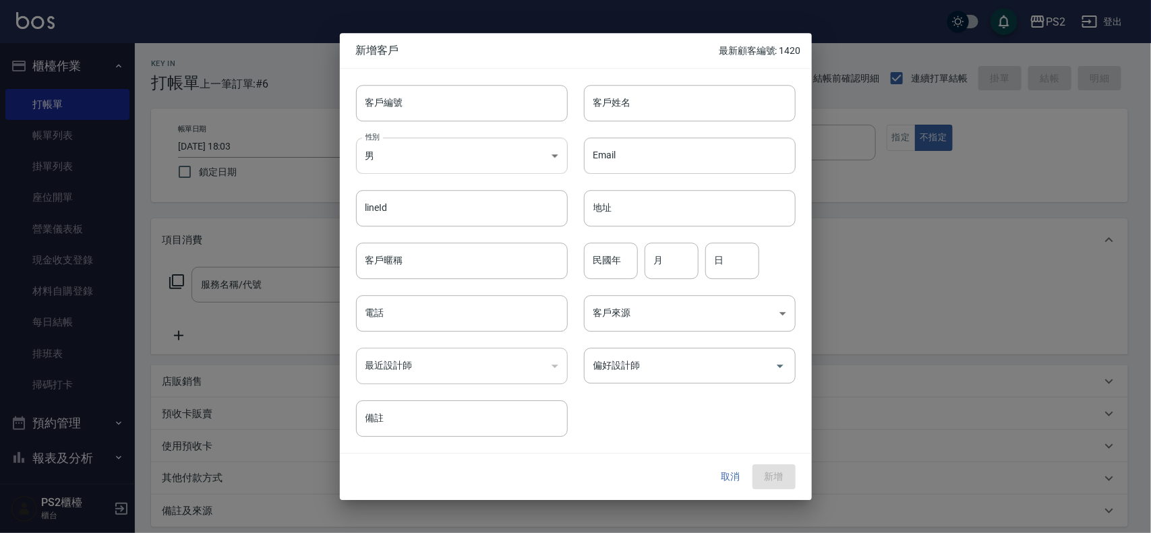
type input "0933779992"
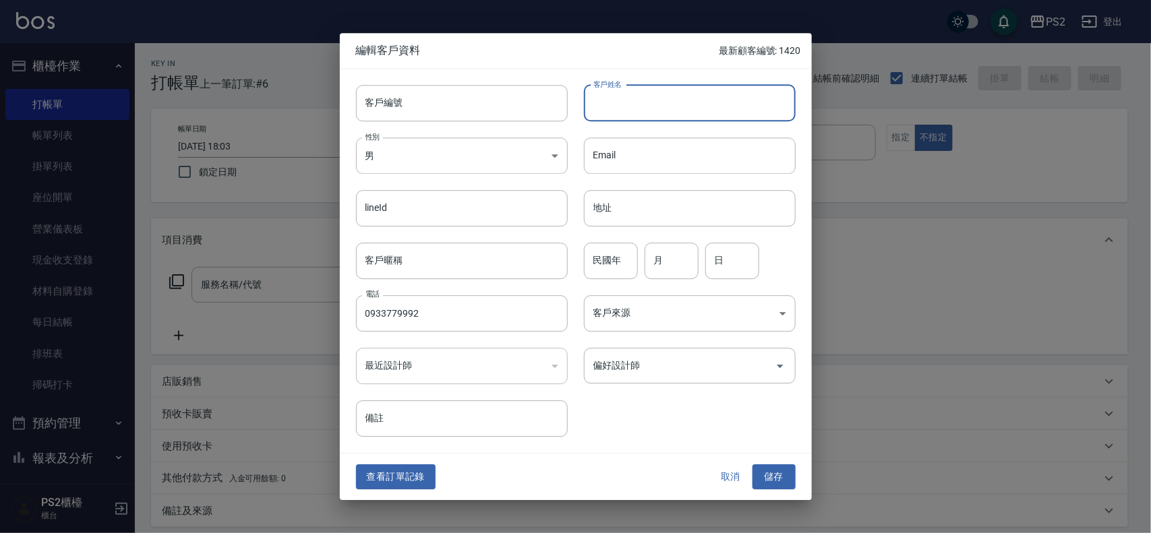
click at [632, 115] on input "客戶姓名" at bounding box center [690, 103] width 212 height 36
type input "ㄕ"
type input "胡"
type input "[PERSON_NAME]"
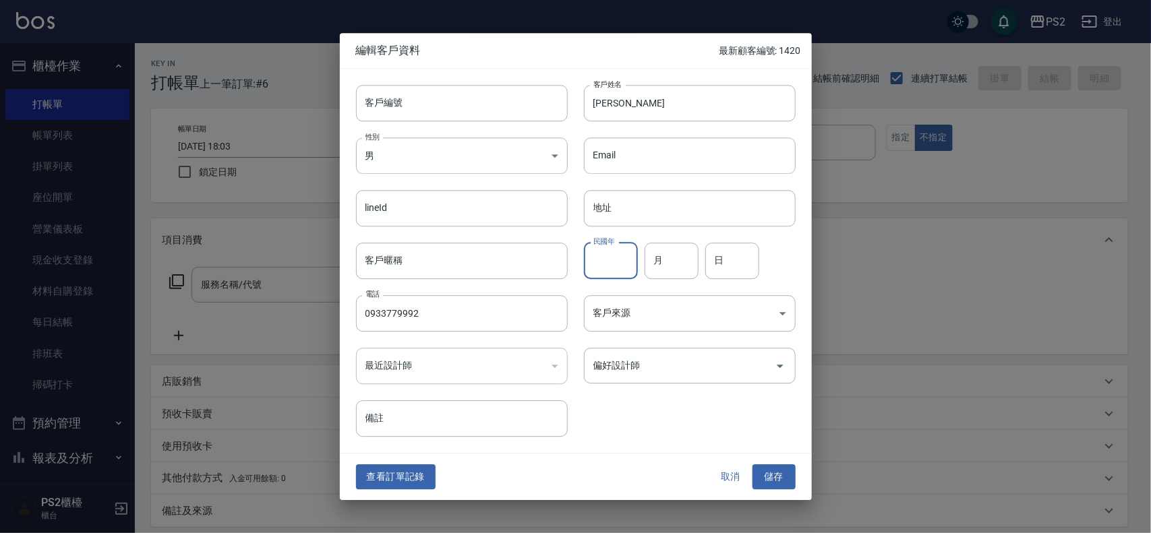
click at [608, 245] on div "民國年 民國年" at bounding box center [611, 261] width 54 height 36
type input "97"
type input "10"
type input "21"
click at [754, 462] on div "查看訂單記錄 取消 儲存" at bounding box center [576, 478] width 472 height 47
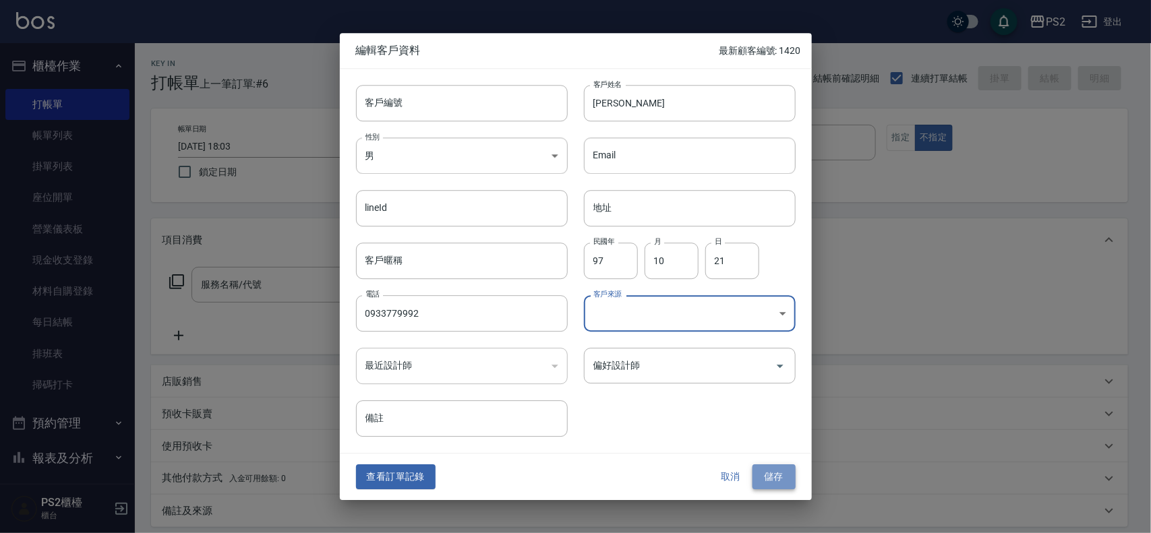
click at [767, 475] on button "儲存" at bounding box center [774, 477] width 43 height 25
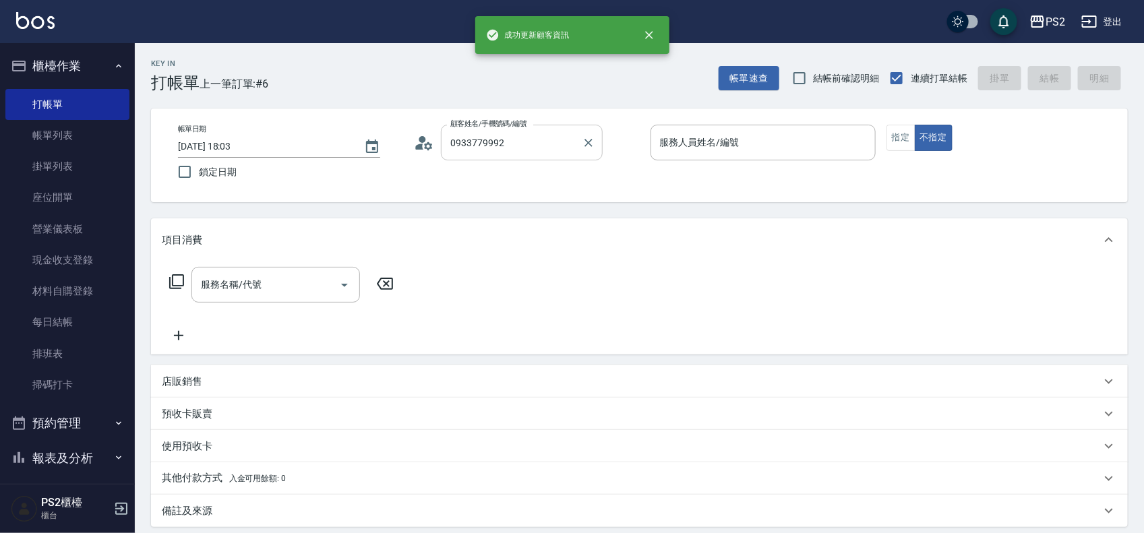
click at [544, 142] on input "0933779992" at bounding box center [511, 143] width 129 height 24
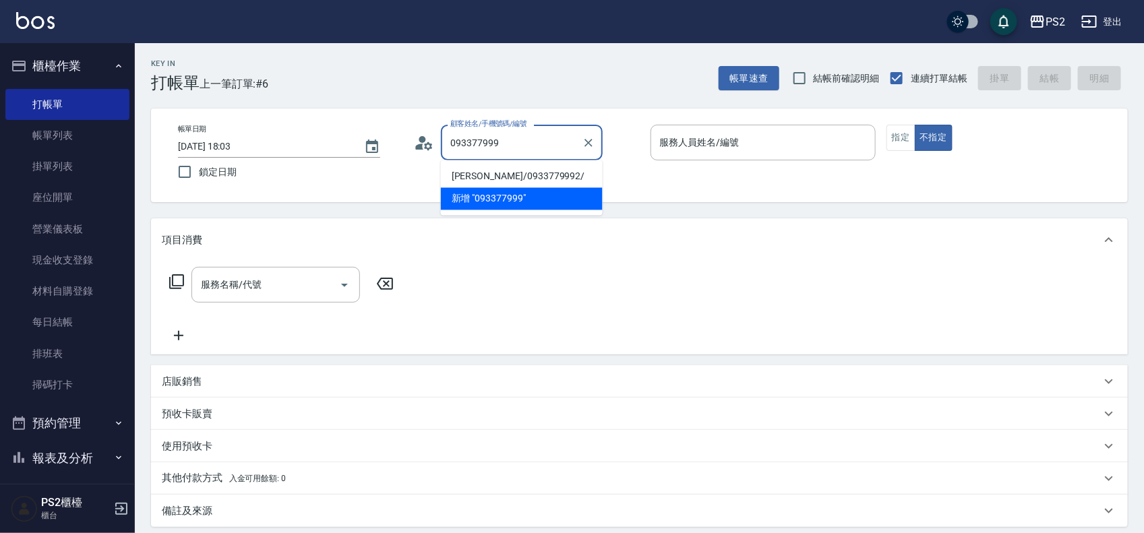
type input "[PERSON_NAME]/0933779992/"
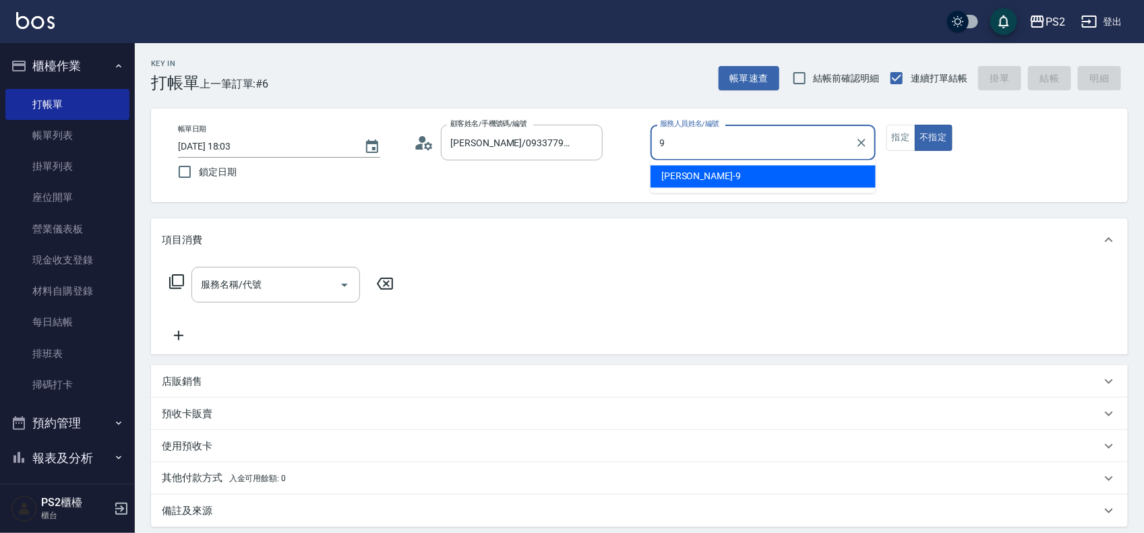
type input "[PERSON_NAME]-9"
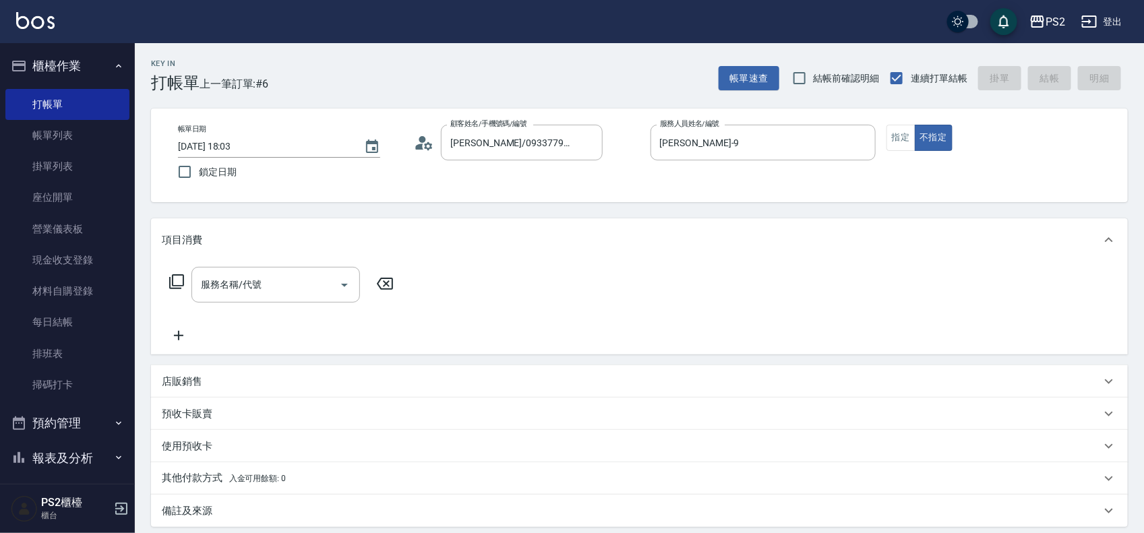
click at [170, 285] on icon at bounding box center [176, 281] width 15 height 15
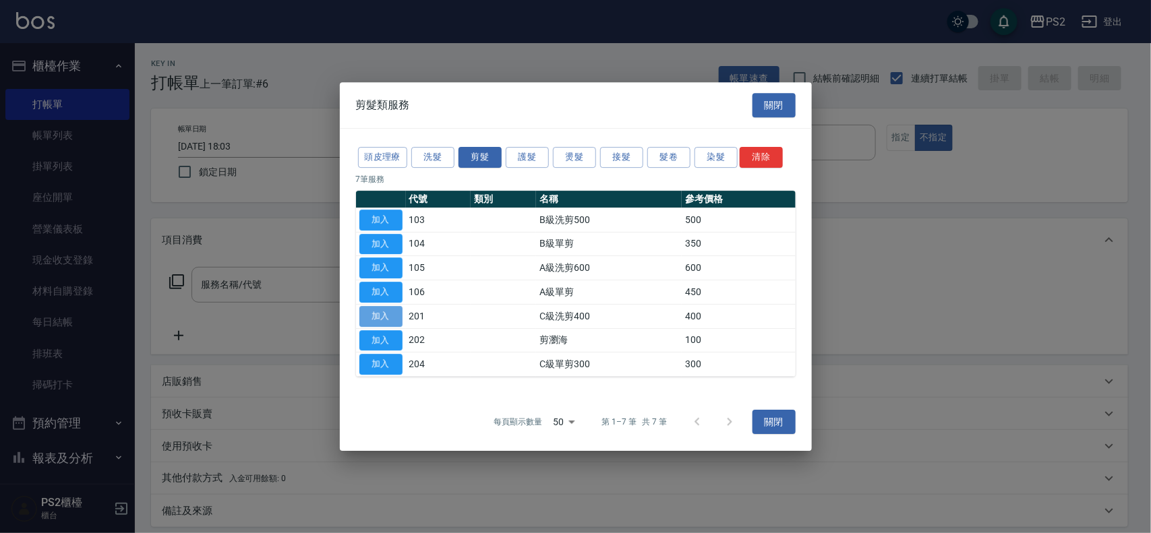
click at [388, 309] on button "加入" at bounding box center [380, 316] width 43 height 21
type input "C級洗剪400(201)"
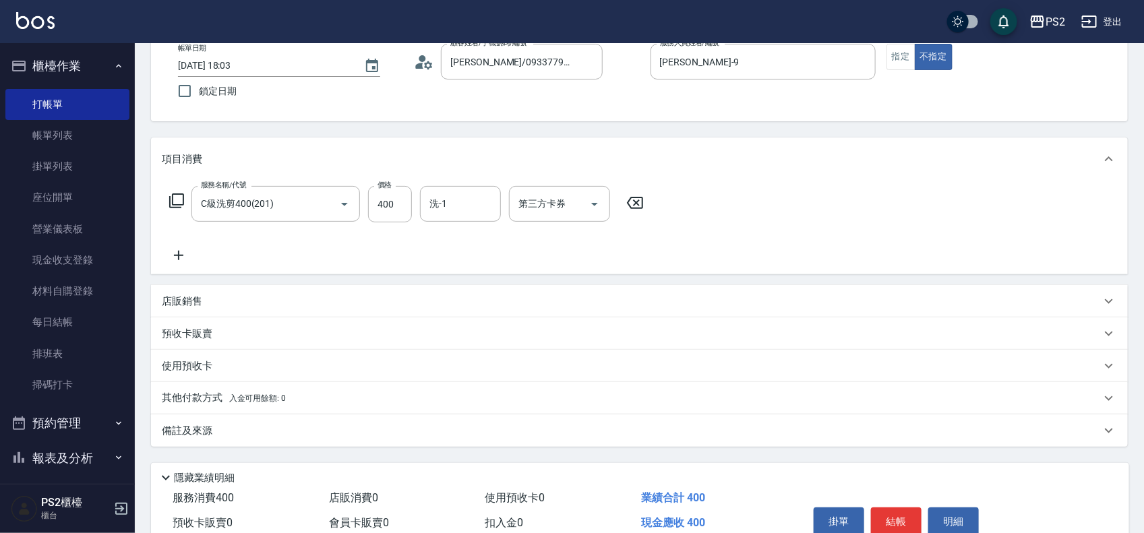
scroll to position [146, 0]
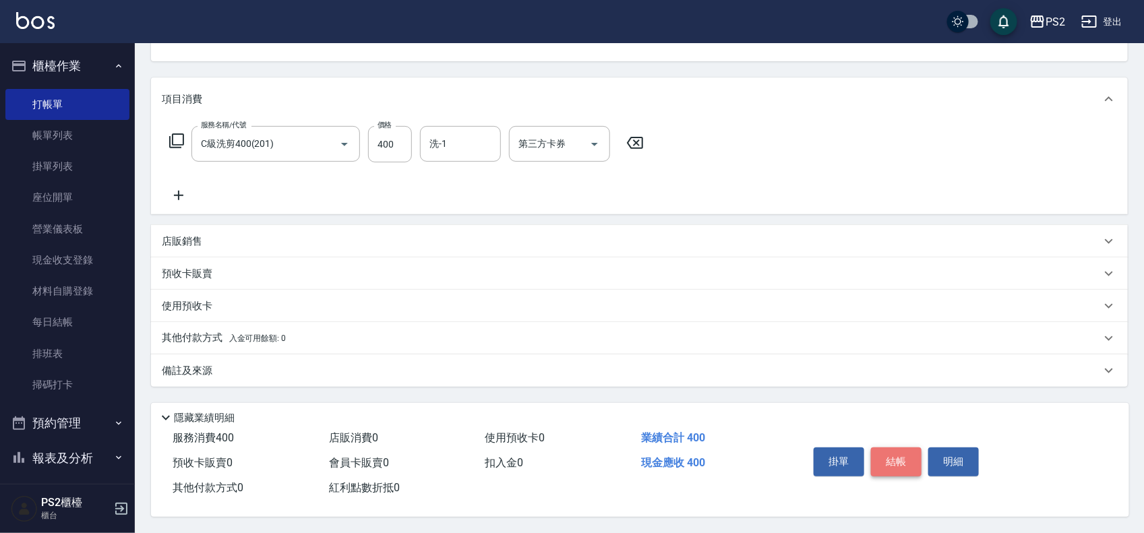
click at [896, 457] on button "結帳" at bounding box center [896, 462] width 51 height 28
type input "[DATE] 18:05"
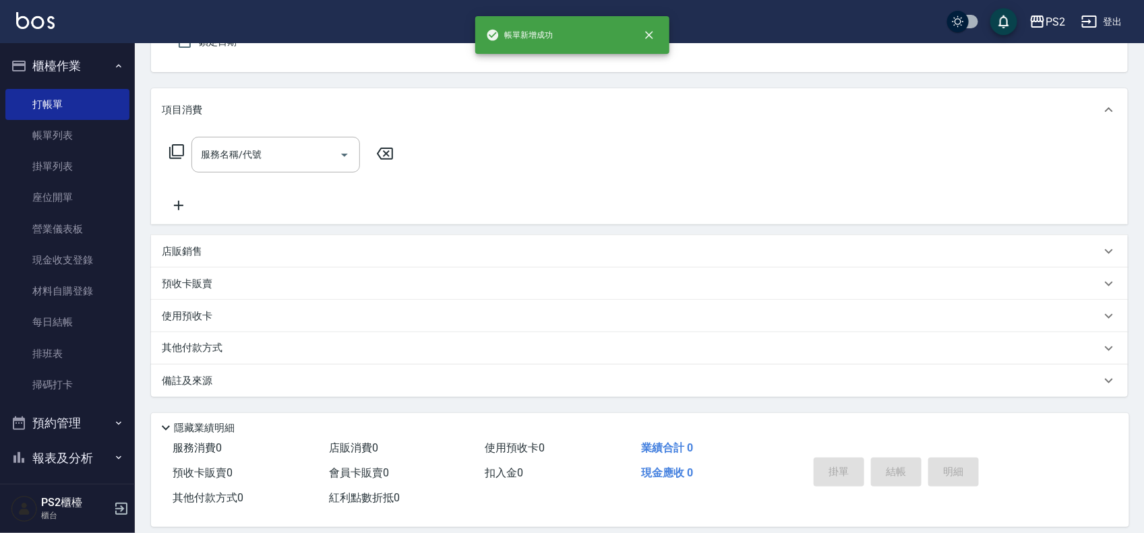
scroll to position [0, 0]
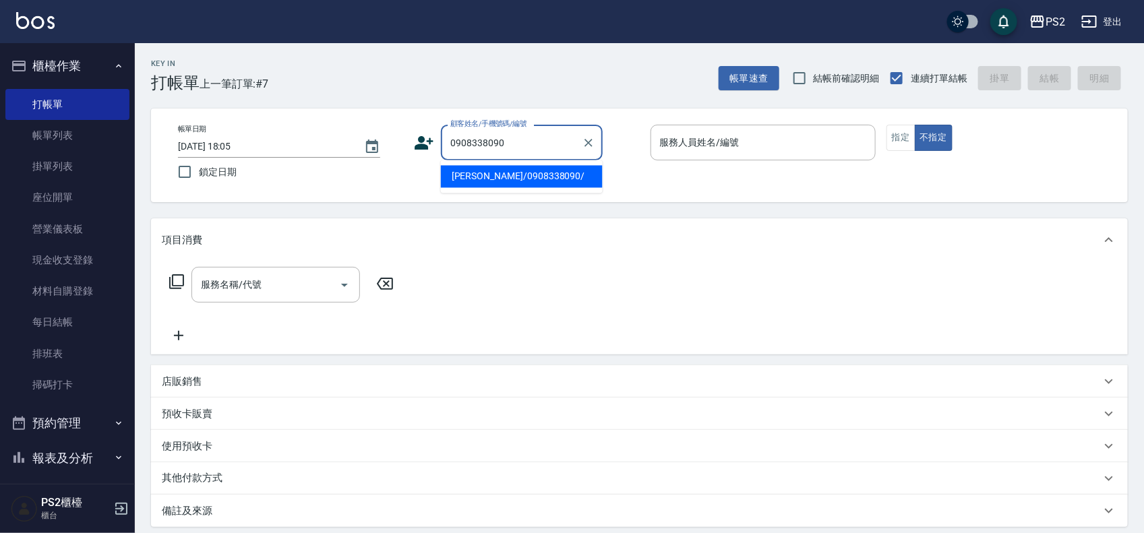
type input "[PERSON_NAME]/0908338090/"
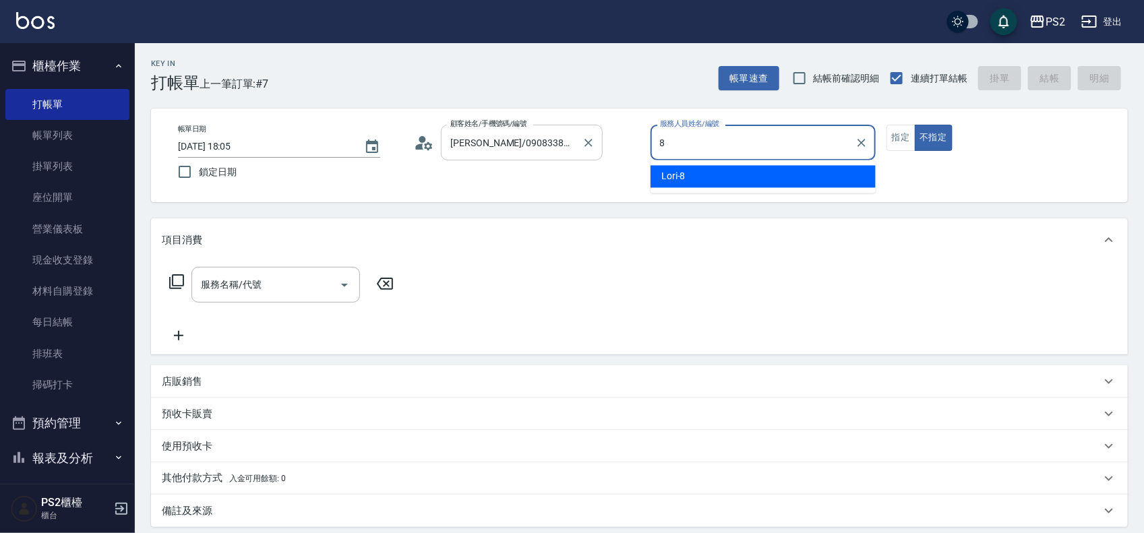
type input "Lori-8"
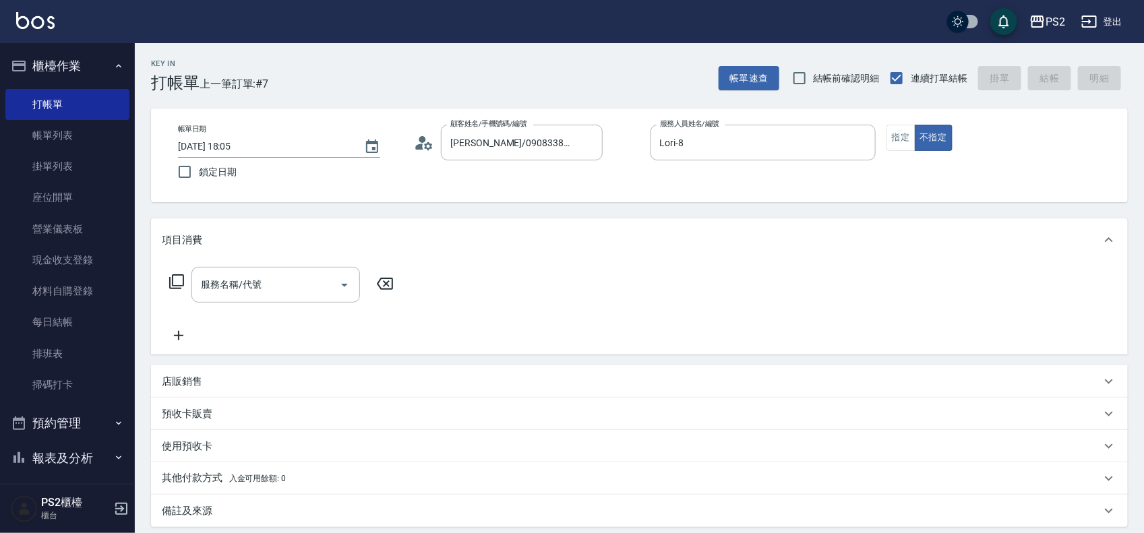
click at [176, 274] on icon at bounding box center [177, 282] width 16 height 16
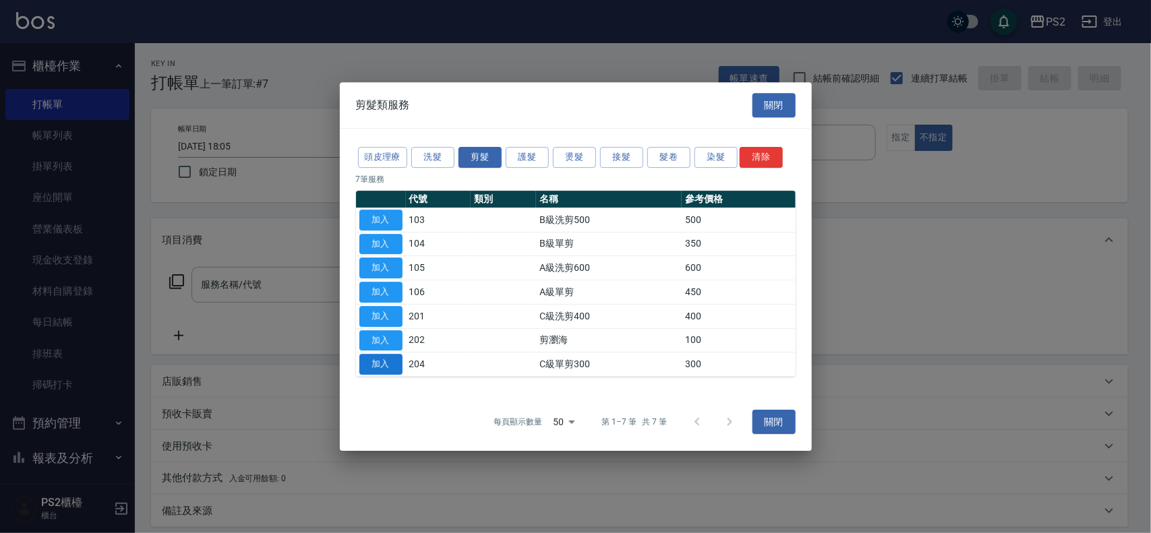
click at [382, 368] on button "加入" at bounding box center [380, 364] width 43 height 21
type input "C級單剪300(204)"
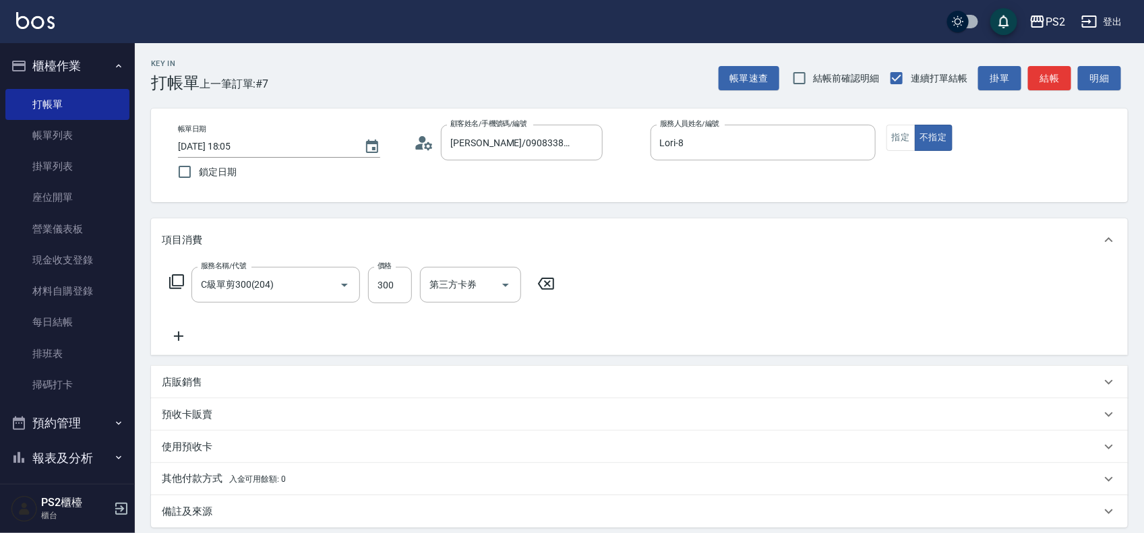
scroll to position [146, 0]
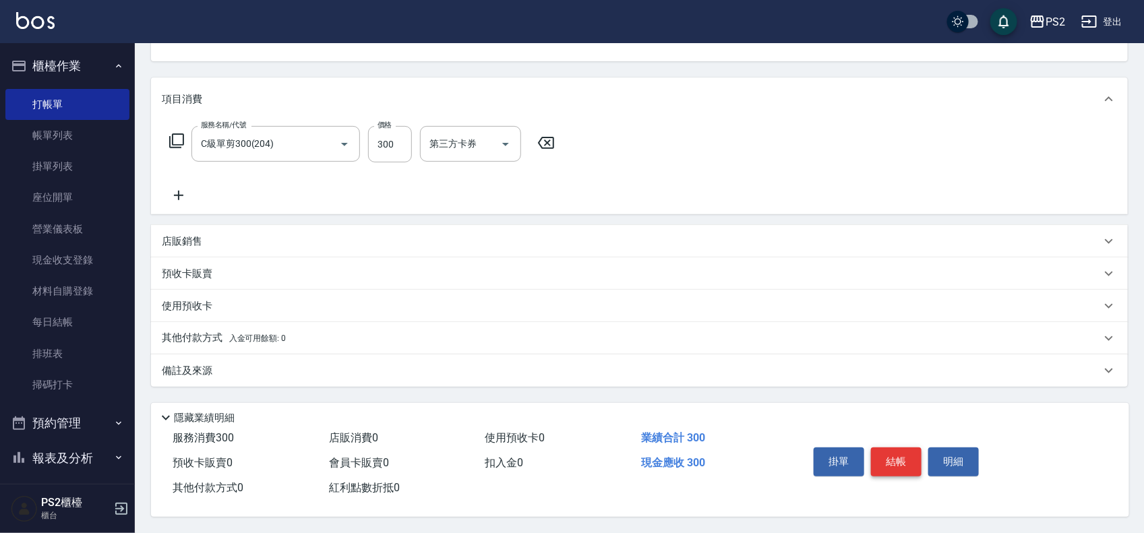
click at [905, 463] on button "結帳" at bounding box center [896, 462] width 51 height 28
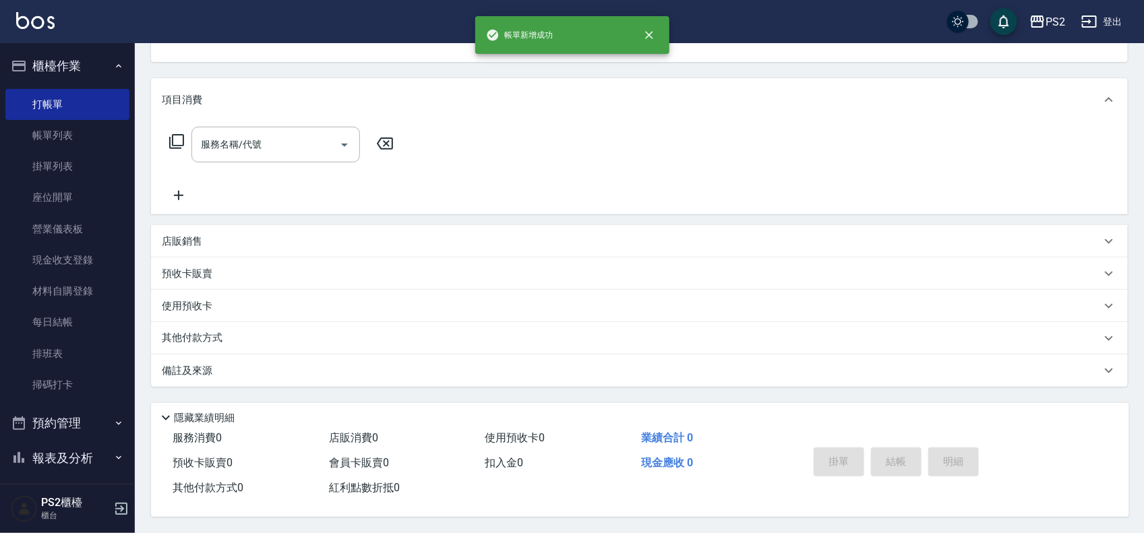
scroll to position [130, 0]
